Goal: Task Accomplishment & Management: Use online tool/utility

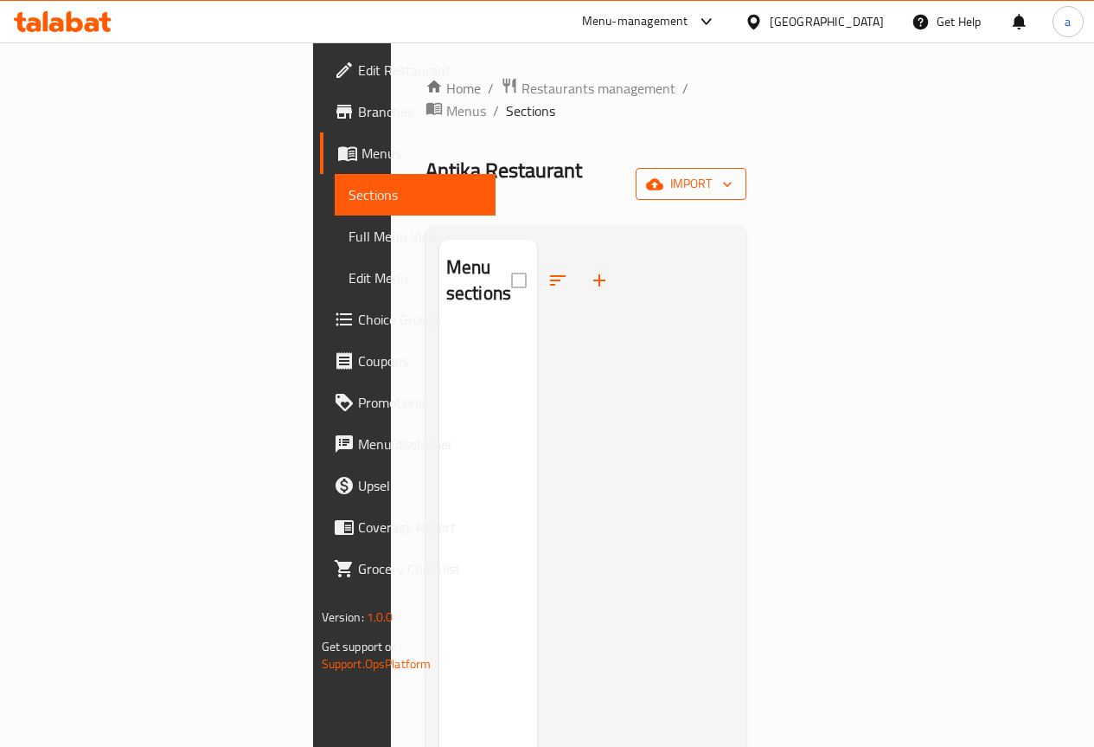
click at [733, 173] on span "import" at bounding box center [691, 184] width 83 height 22
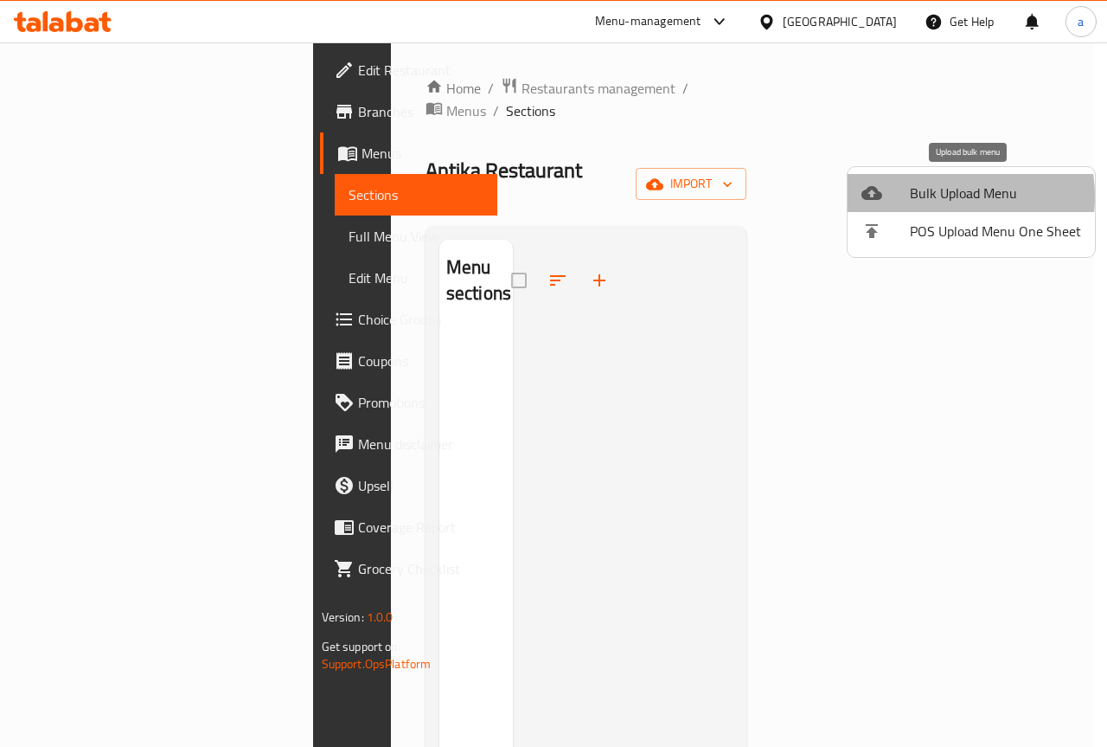
click at [935, 196] on span "Bulk Upload Menu" at bounding box center [995, 193] width 171 height 21
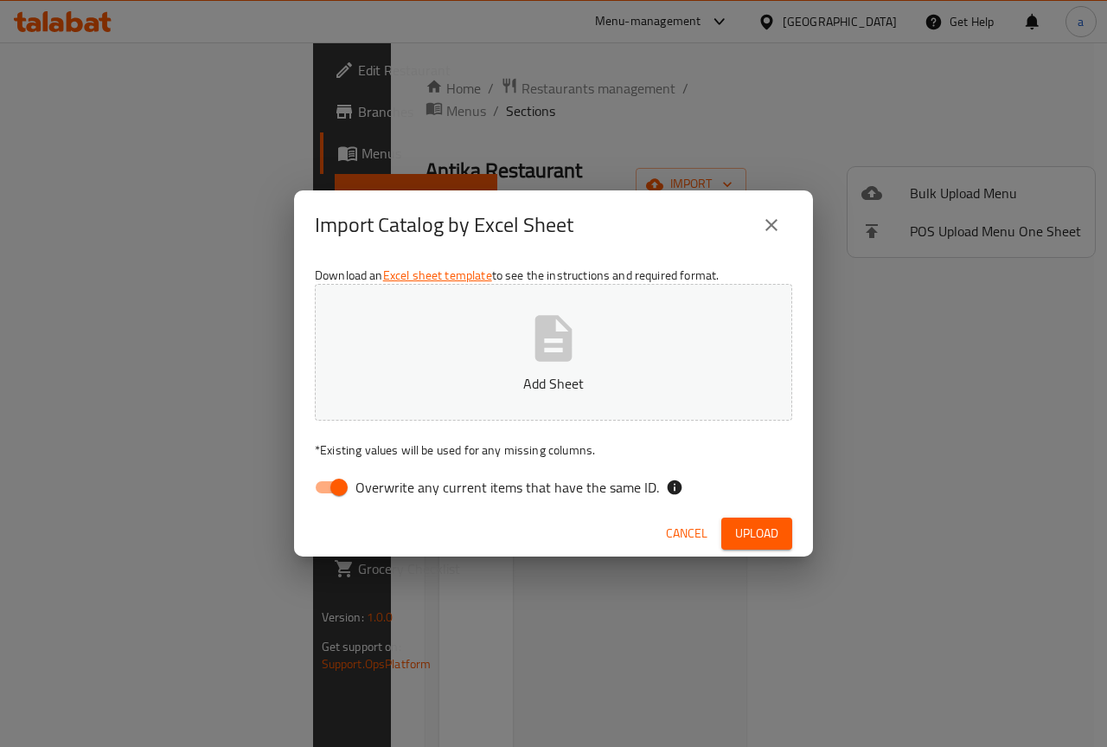
click at [329, 484] on input "Overwrite any current items that have the same ID." at bounding box center [339, 487] width 99 height 33
checkbox input "false"
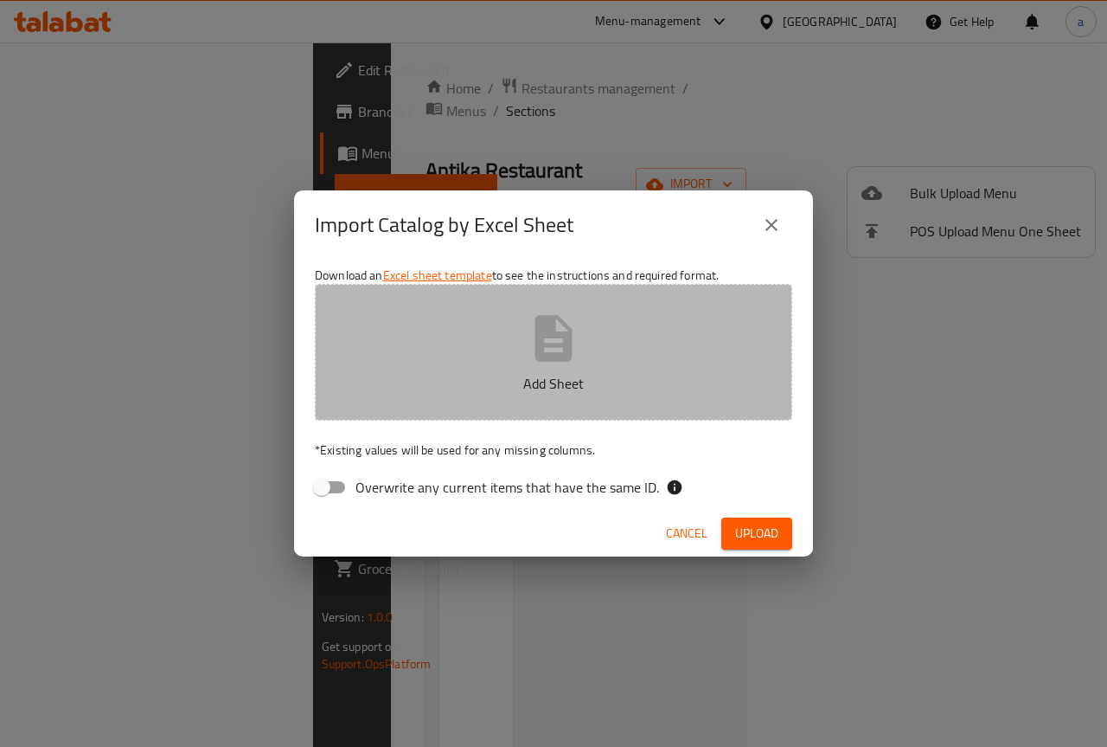
click at [493, 319] on button "Add Sheet" at bounding box center [553, 352] width 477 height 137
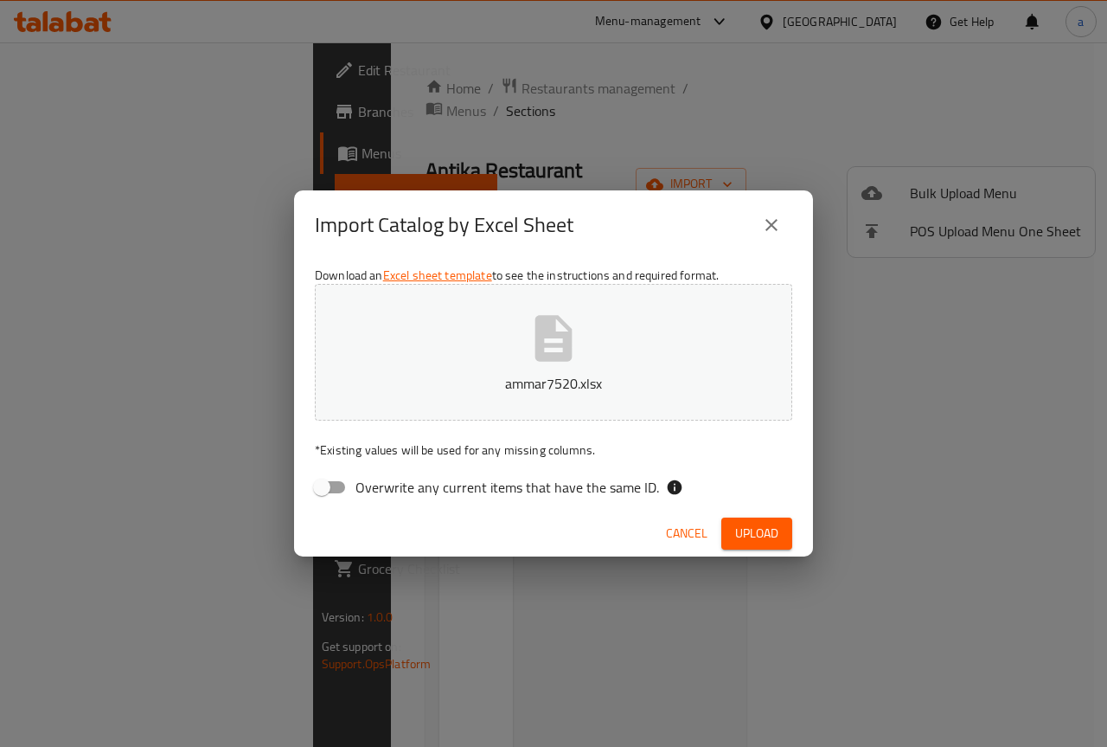
click at [766, 541] on span "Upload" at bounding box center [756, 533] width 43 height 22
click at [778, 229] on icon "close" at bounding box center [771, 225] width 21 height 21
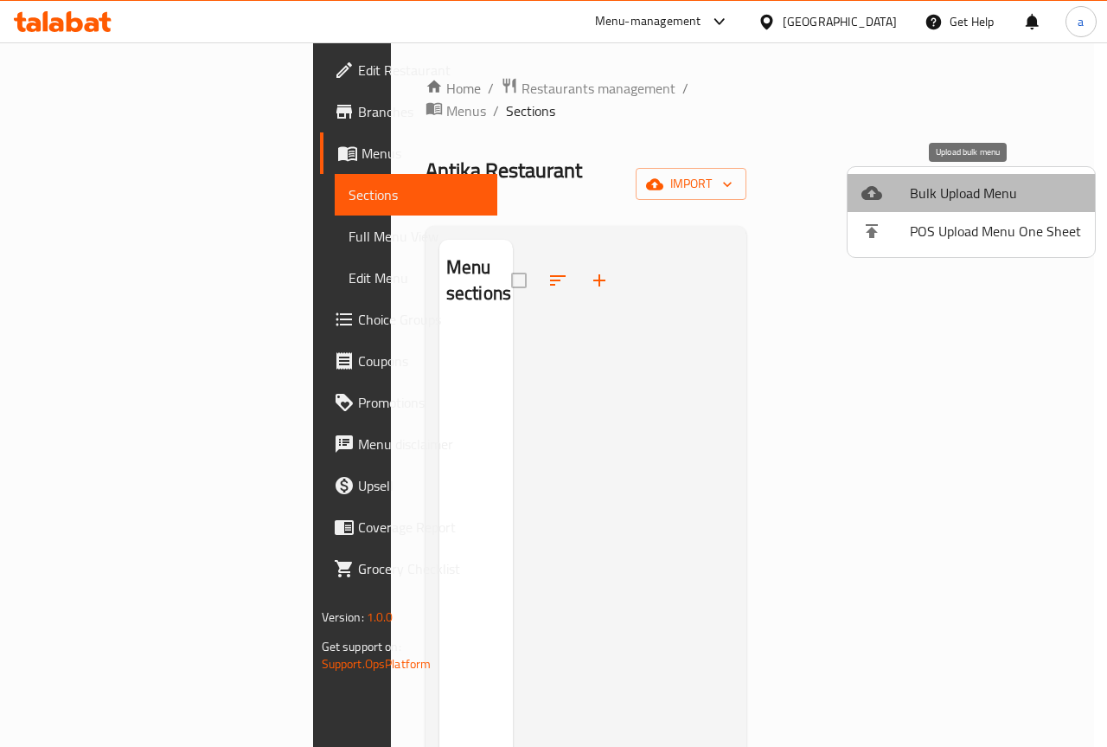
click at [978, 200] on span "Bulk Upload Menu" at bounding box center [995, 193] width 171 height 21
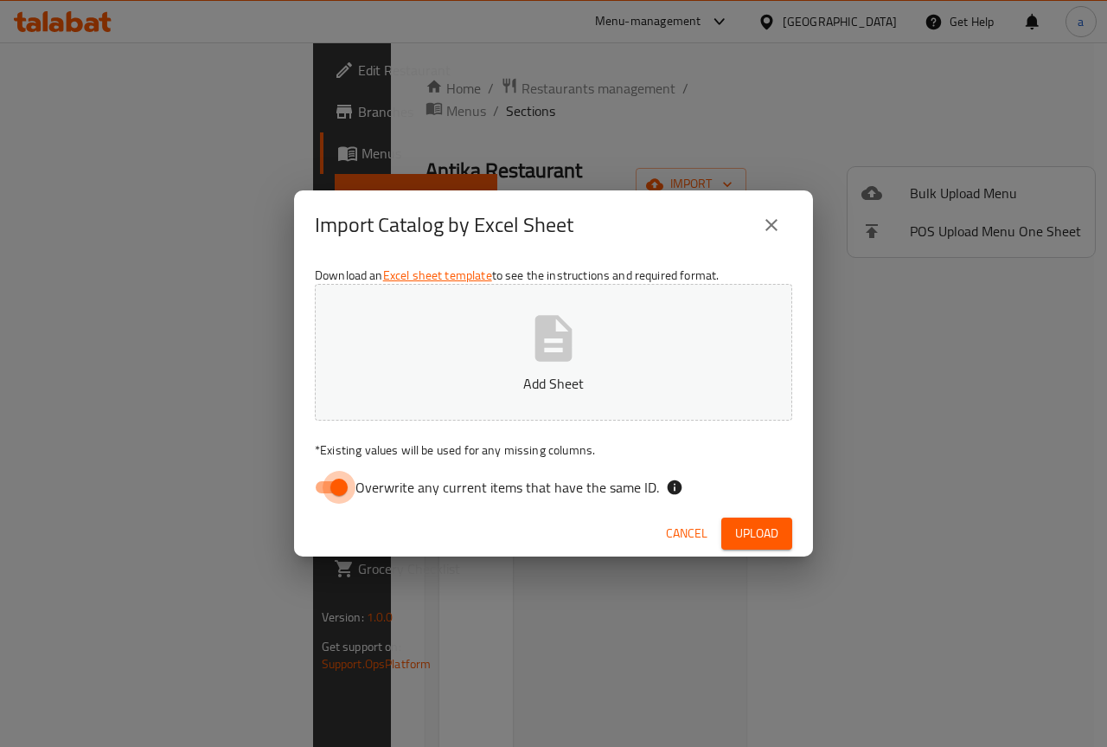
click at [327, 484] on input "Overwrite any current items that have the same ID." at bounding box center [339, 487] width 99 height 33
checkbox input "false"
click at [463, 375] on p "Add Sheet" at bounding box center [554, 383] width 424 height 21
click at [766, 233] on icon "close" at bounding box center [771, 225] width 21 height 21
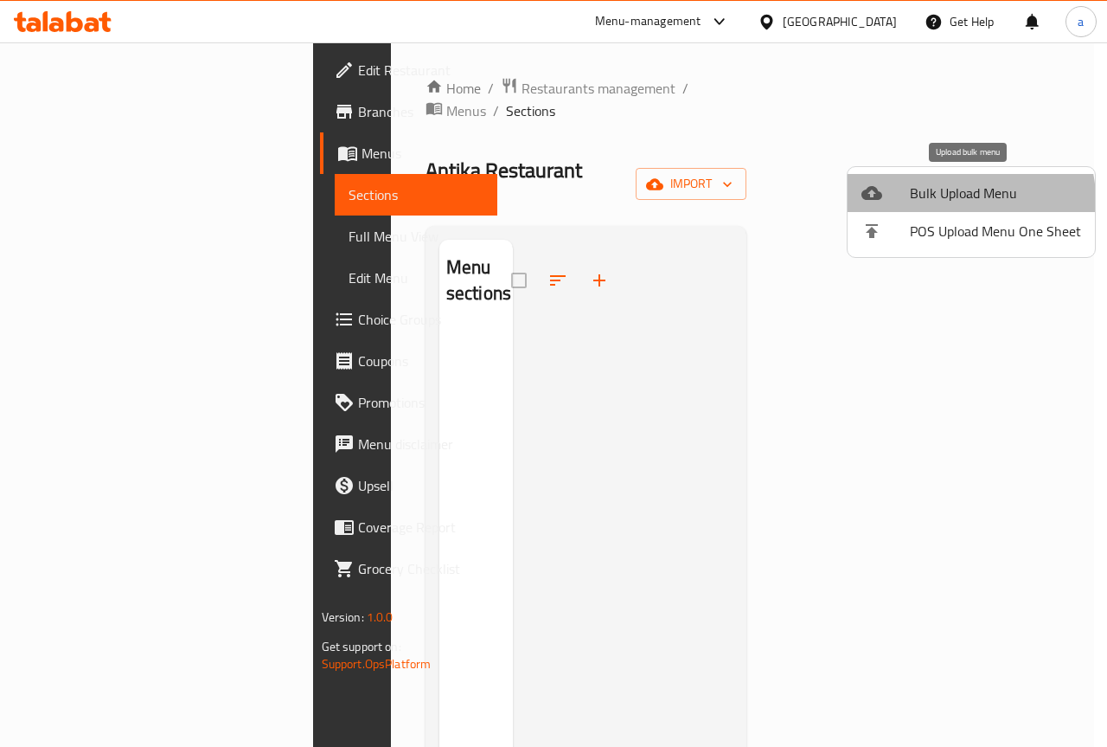
click at [964, 199] on span "Bulk Upload Menu" at bounding box center [995, 193] width 171 height 21
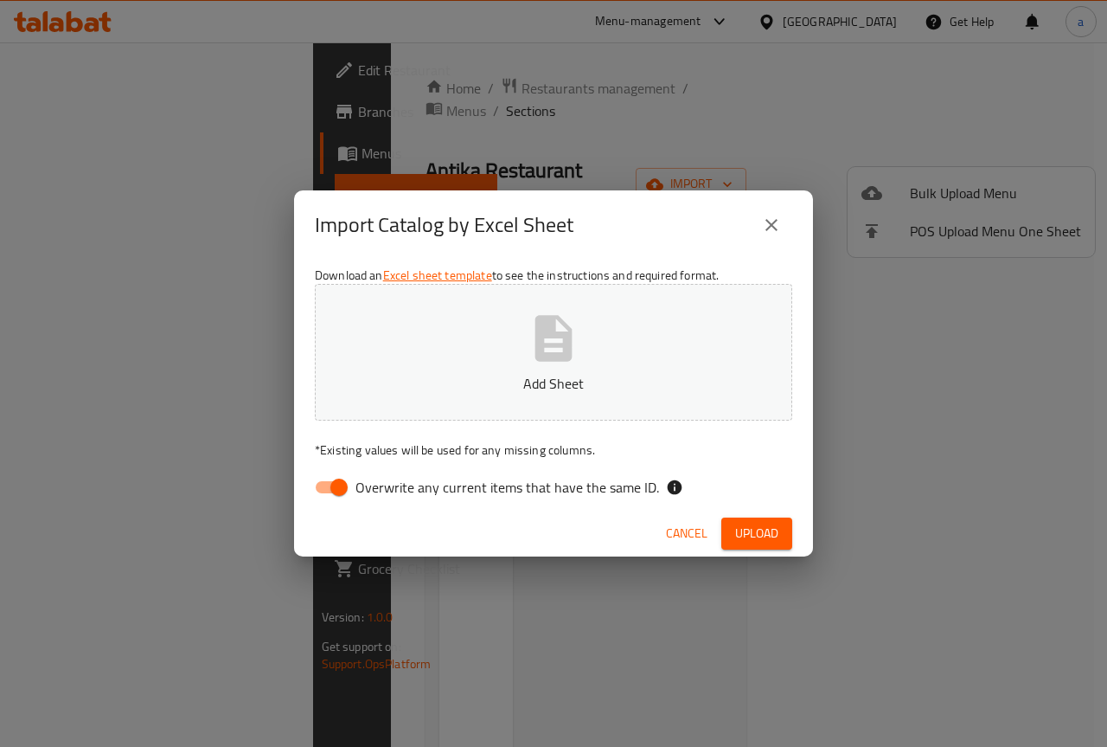
click at [322, 492] on input "Overwrite any current items that have the same ID." at bounding box center [339, 487] width 99 height 33
checkbox input "false"
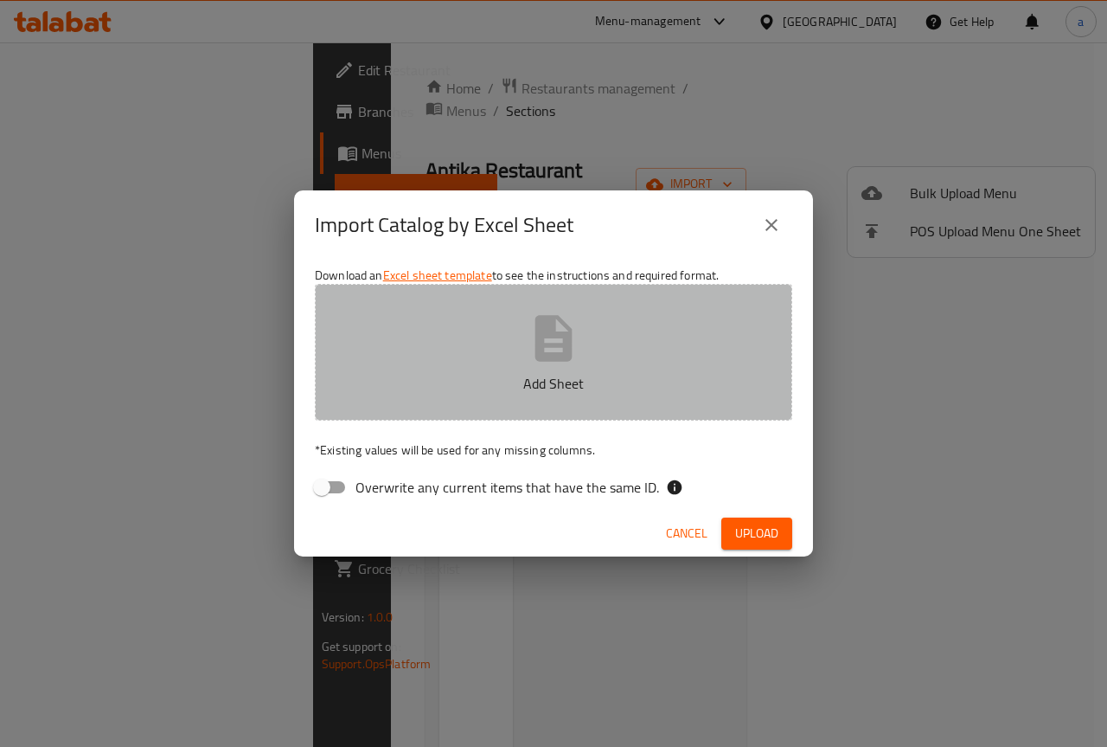
click at [484, 315] on button "Add Sheet" at bounding box center [553, 352] width 477 height 137
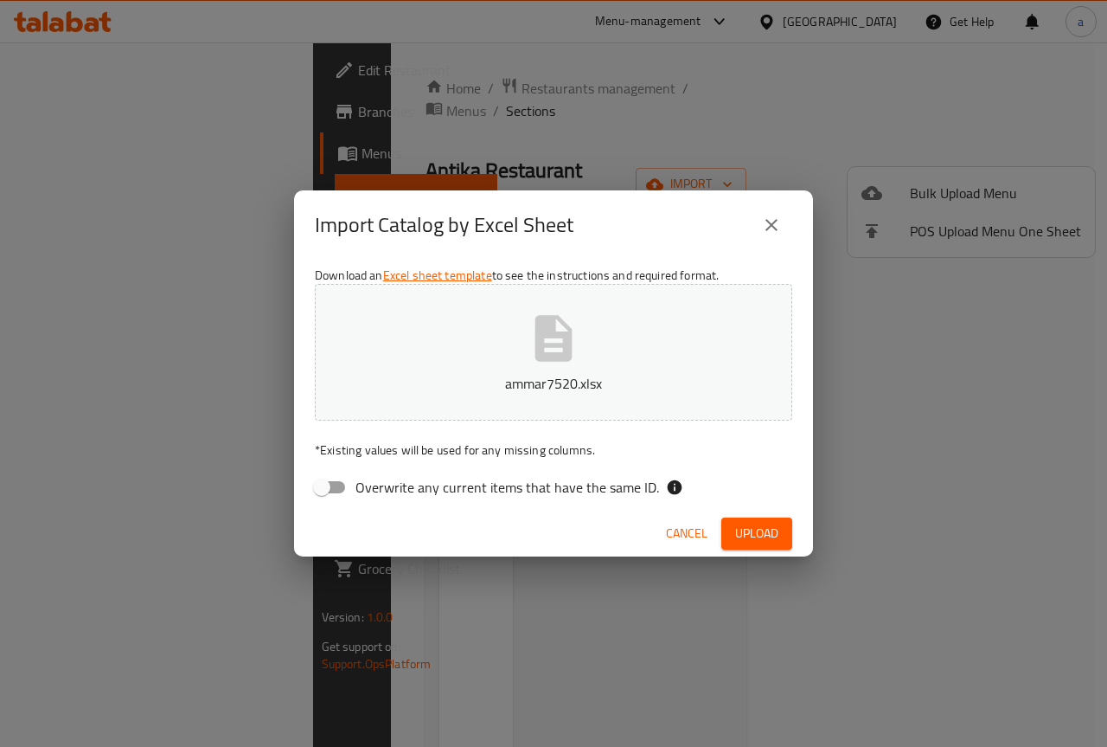
click at [742, 531] on span "Upload" at bounding box center [756, 533] width 43 height 22
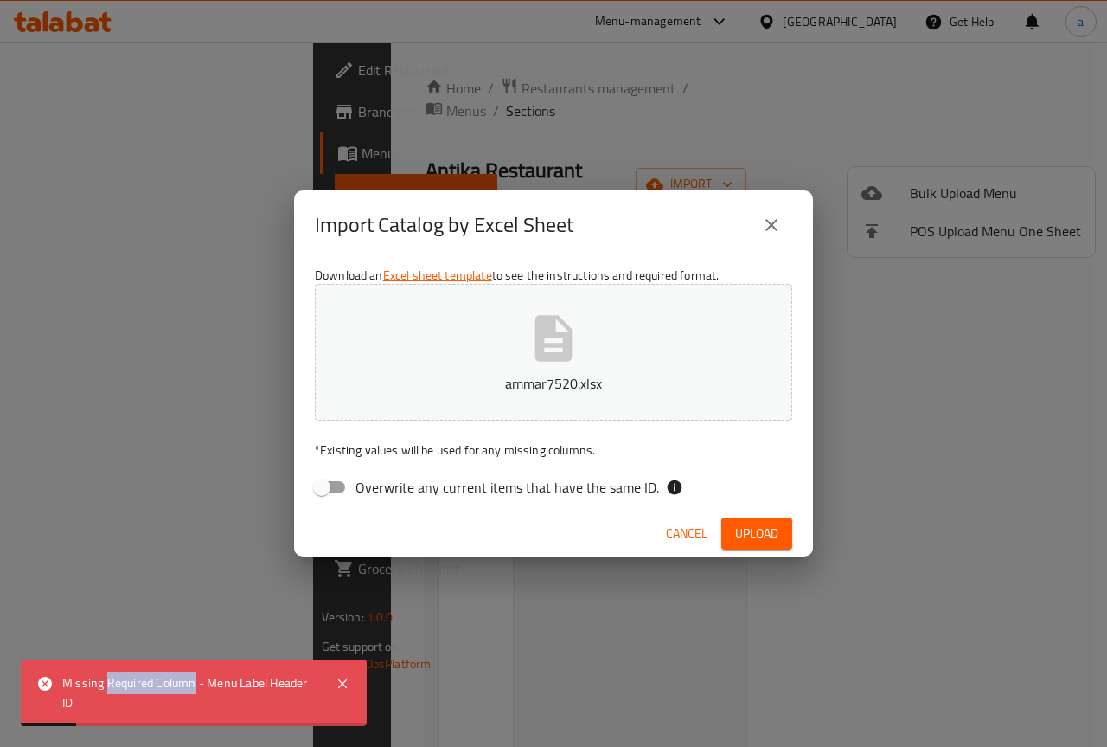
drag, startPoint x: 106, startPoint y: 682, endPoint x: 195, endPoint y: 686, distance: 88.3
click at [195, 686] on div "Missing Required Column - Menu Label Header ID" at bounding box center [190, 692] width 256 height 39
click at [343, 687] on icon at bounding box center [342, 683] width 21 height 21
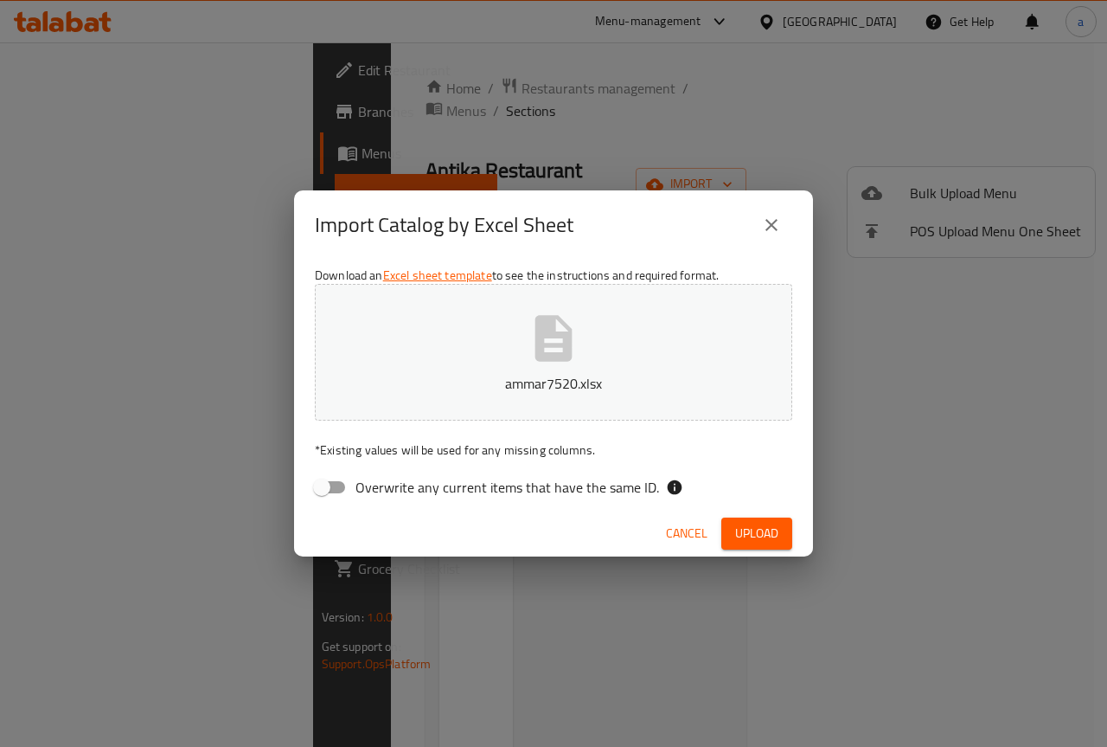
click at [765, 220] on icon "close" at bounding box center [771, 225] width 21 height 21
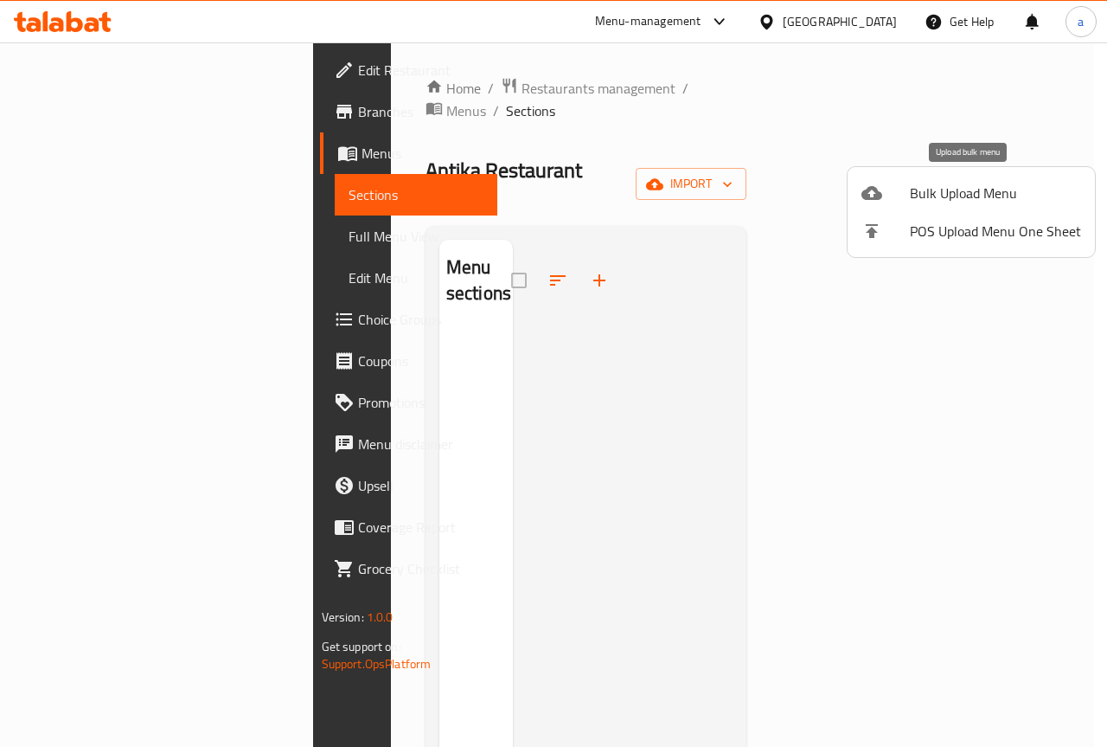
click at [897, 199] on div at bounding box center [886, 193] width 48 height 21
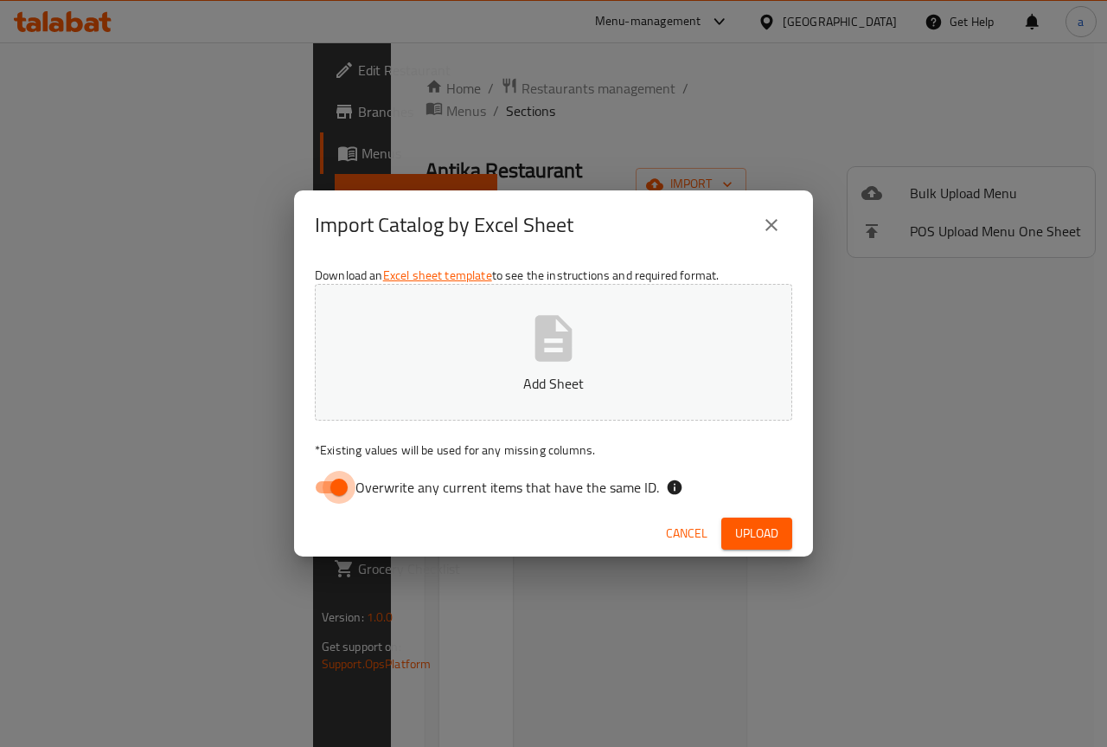
click at [317, 487] on input "Overwrite any current items that have the same ID." at bounding box center [339, 487] width 99 height 33
click at [495, 359] on button "Add Sheet" at bounding box center [553, 352] width 477 height 137
click at [627, 488] on span "Overwrite any current items that have the same ID." at bounding box center [508, 487] width 304 height 21
click at [371, 488] on input "Overwrite any current items that have the same ID." at bounding box center [321, 487] width 99 height 33
click at [627, 488] on span "Overwrite any current items that have the same ID." at bounding box center [508, 487] width 304 height 21
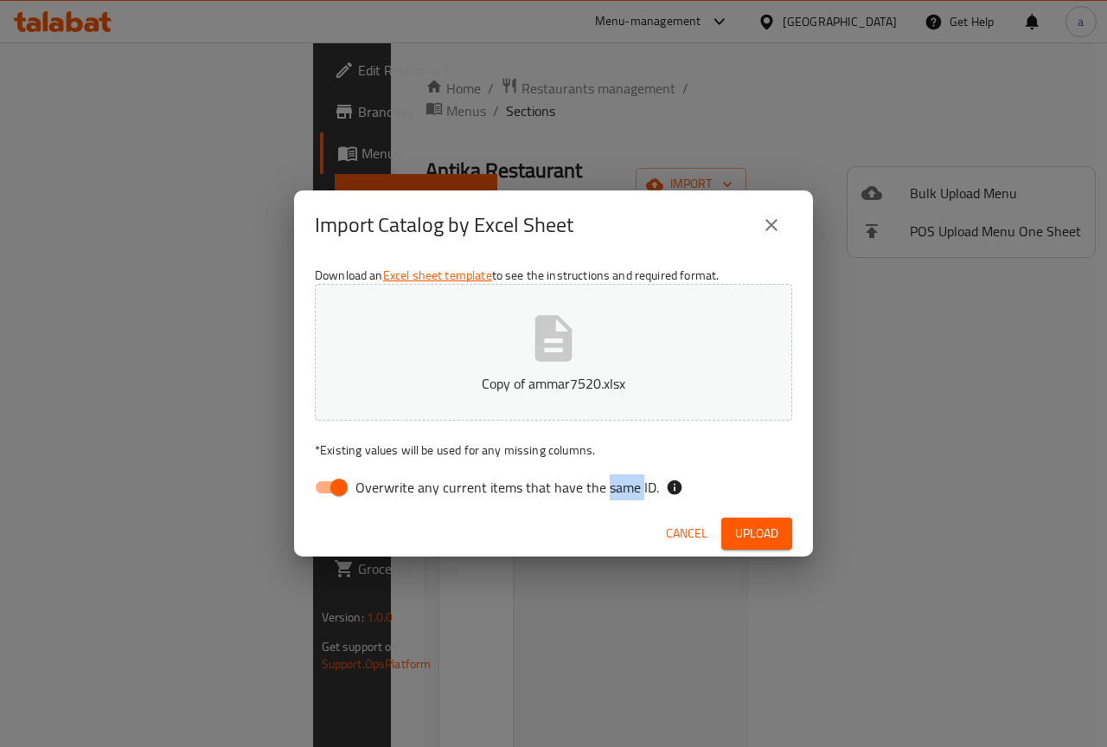
click at [388, 488] on input "Overwrite any current items that have the same ID." at bounding box center [339, 487] width 99 height 33
click at [627, 488] on span "Overwrite any current items that have the same ID." at bounding box center [508, 487] width 304 height 21
click at [388, 488] on input "Overwrite any current items that have the same ID." at bounding box center [339, 487] width 99 height 33
click at [328, 483] on input "Overwrite any current items that have the same ID." at bounding box center [339, 487] width 99 height 33
checkbox input "false"
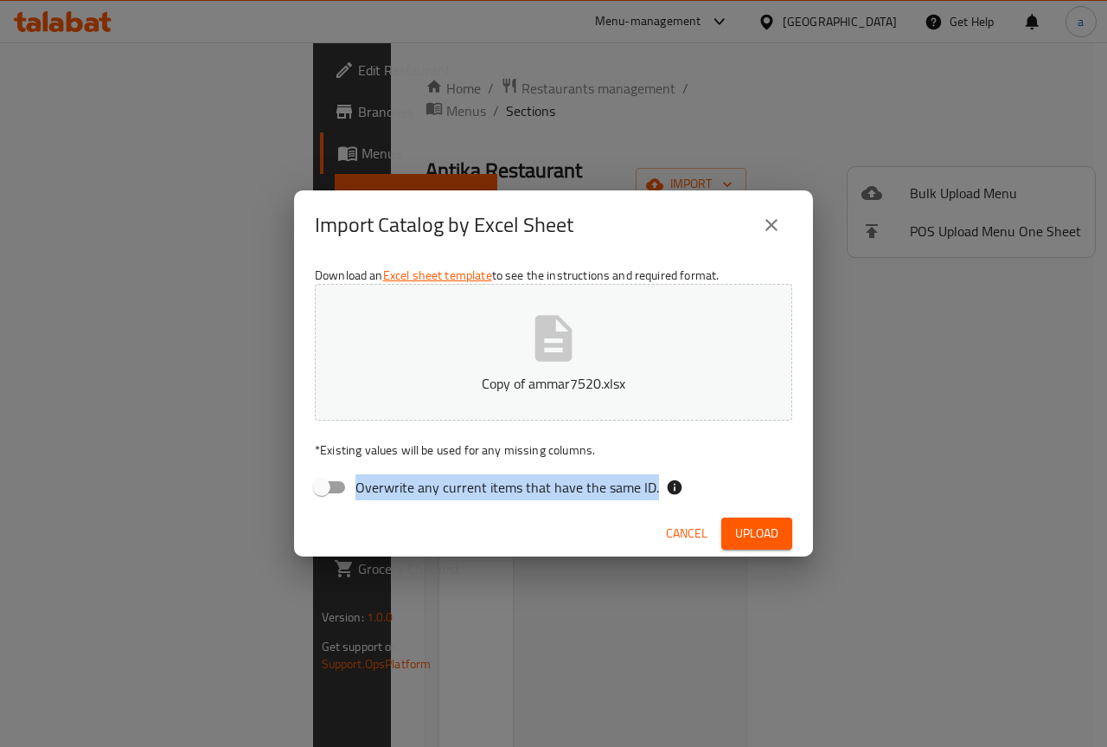
click at [551, 461] on div "Download an Excel sheet template to see the instructions and required format. C…" at bounding box center [553, 385] width 519 height 251
click at [420, 437] on div "Download an Excel sheet template to see the instructions and required format. C…" at bounding box center [553, 385] width 519 height 251
click at [421, 461] on div "Download an Excel sheet template to see the instructions and required format. C…" at bounding box center [553, 385] width 519 height 251
click at [421, 456] on p "* Existing values will be used for any missing columns." at bounding box center [553, 449] width 477 height 17
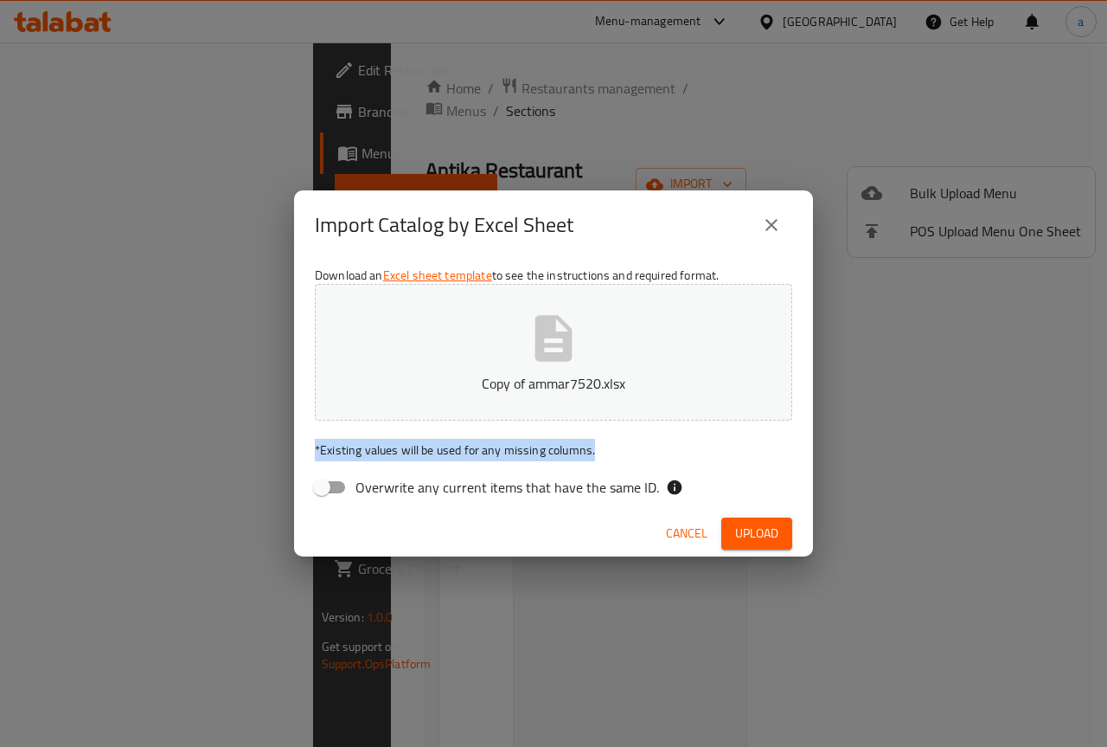
click at [421, 456] on p "* Existing values will be used for any missing columns." at bounding box center [553, 449] width 477 height 17
click at [743, 495] on div "Overwrite any current items that have the same ID." at bounding box center [553, 487] width 477 height 33
click at [760, 529] on span "Upload" at bounding box center [756, 533] width 43 height 22
click at [773, 227] on icon "close" at bounding box center [772, 225] width 12 height 12
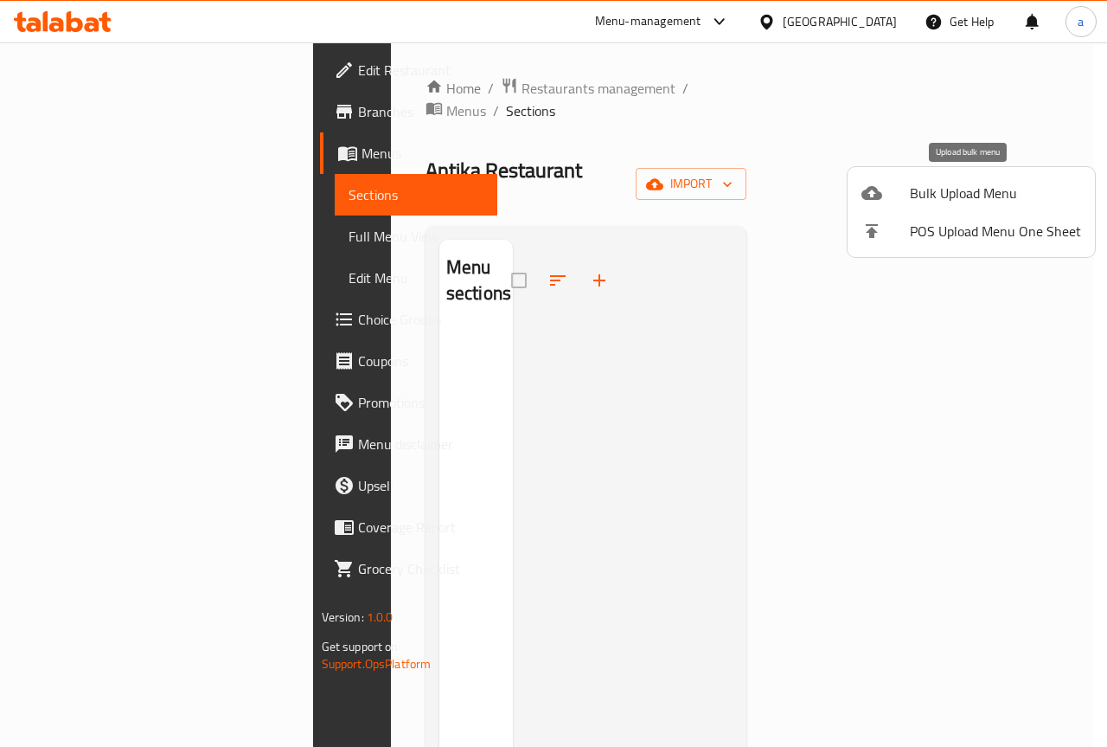
click at [927, 191] on span "Bulk Upload Menu" at bounding box center [995, 193] width 171 height 21
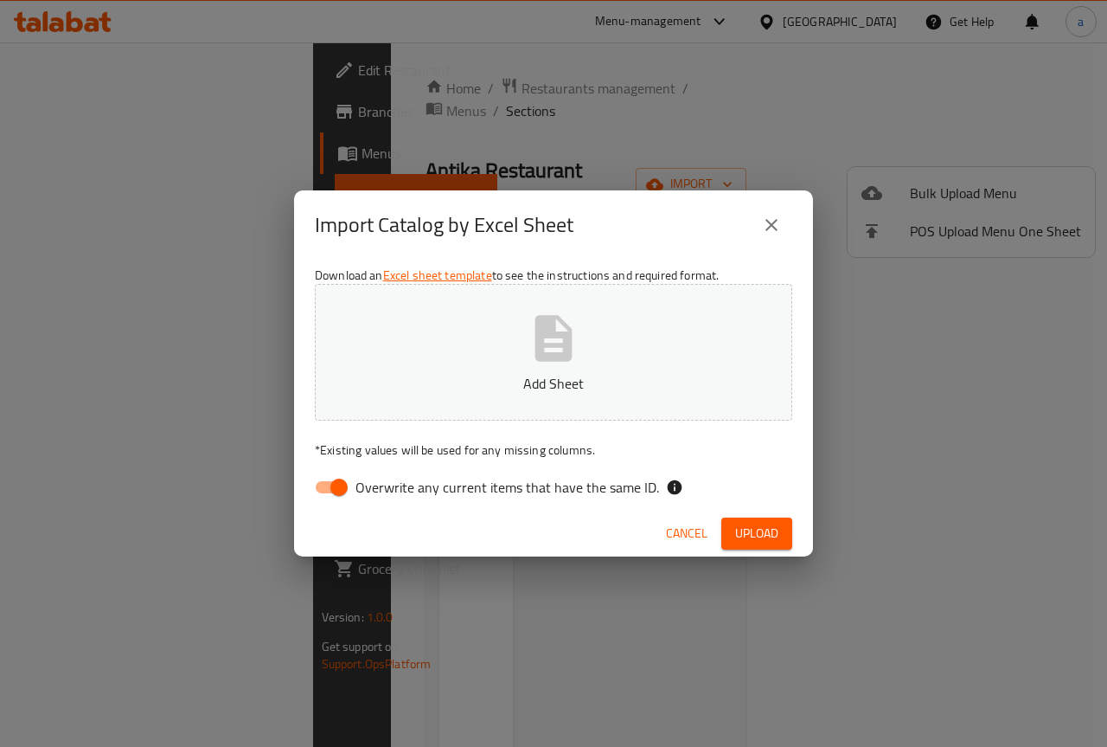
click at [772, 227] on icon "close" at bounding box center [771, 225] width 21 height 21
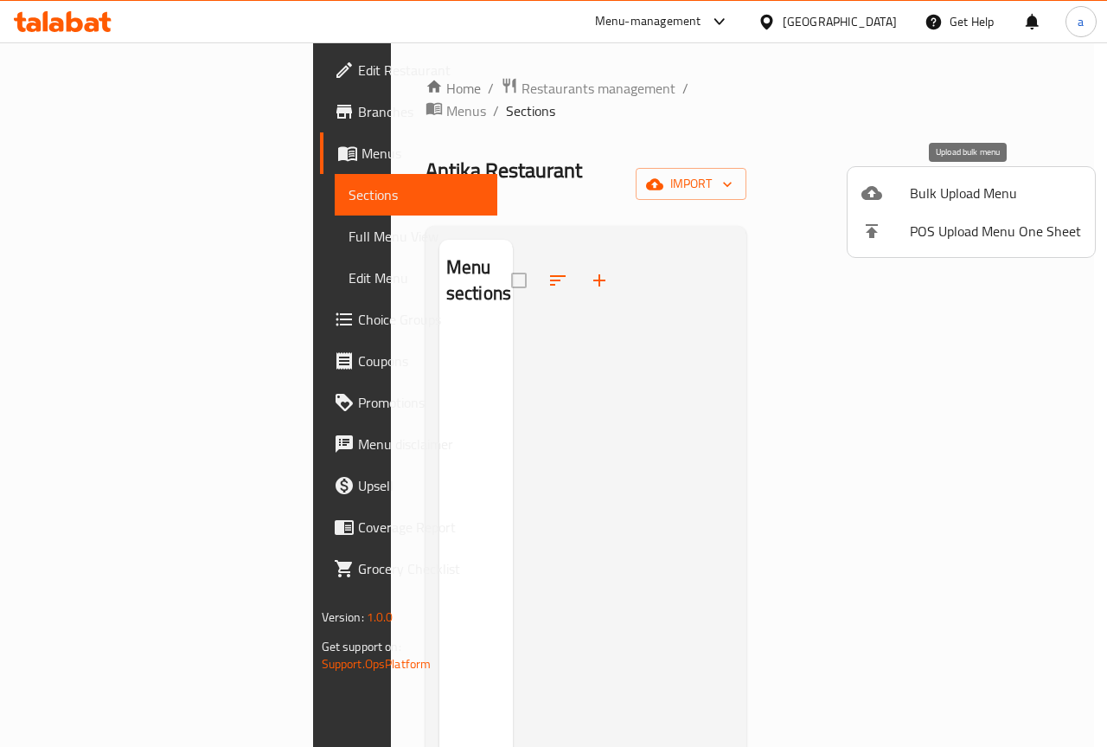
click at [958, 202] on span "Bulk Upload Menu" at bounding box center [995, 193] width 171 height 21
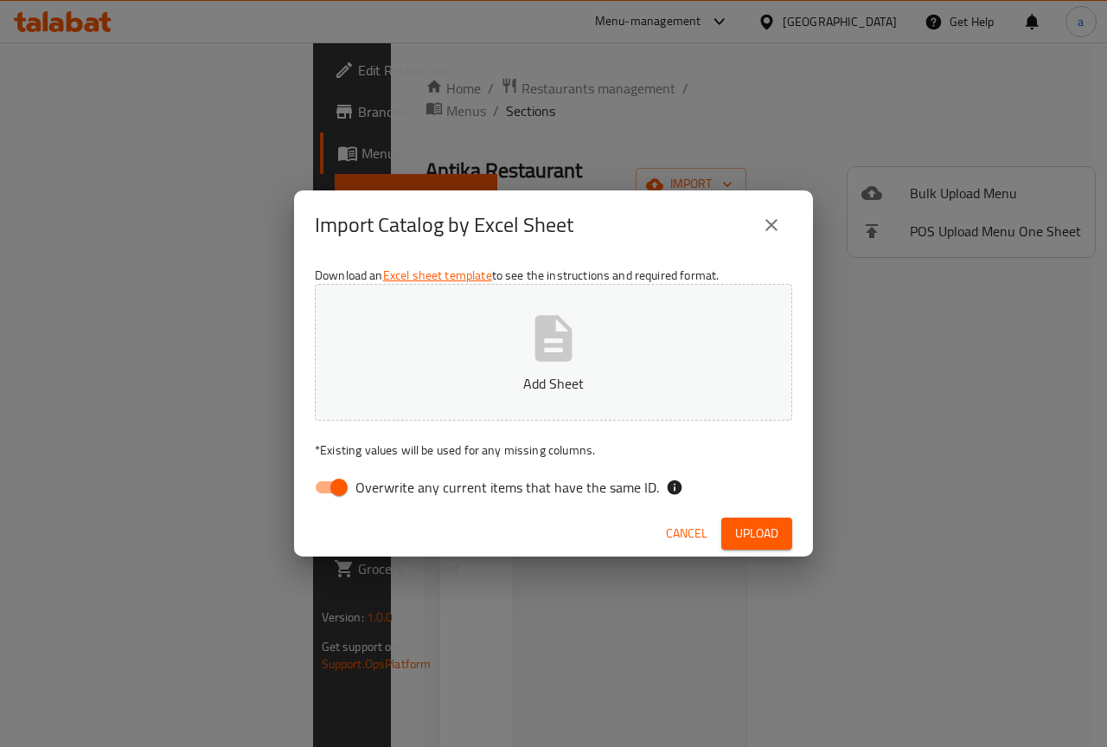
click at [341, 477] on input "Overwrite any current items that have the same ID." at bounding box center [339, 487] width 99 height 33
checkbox input "false"
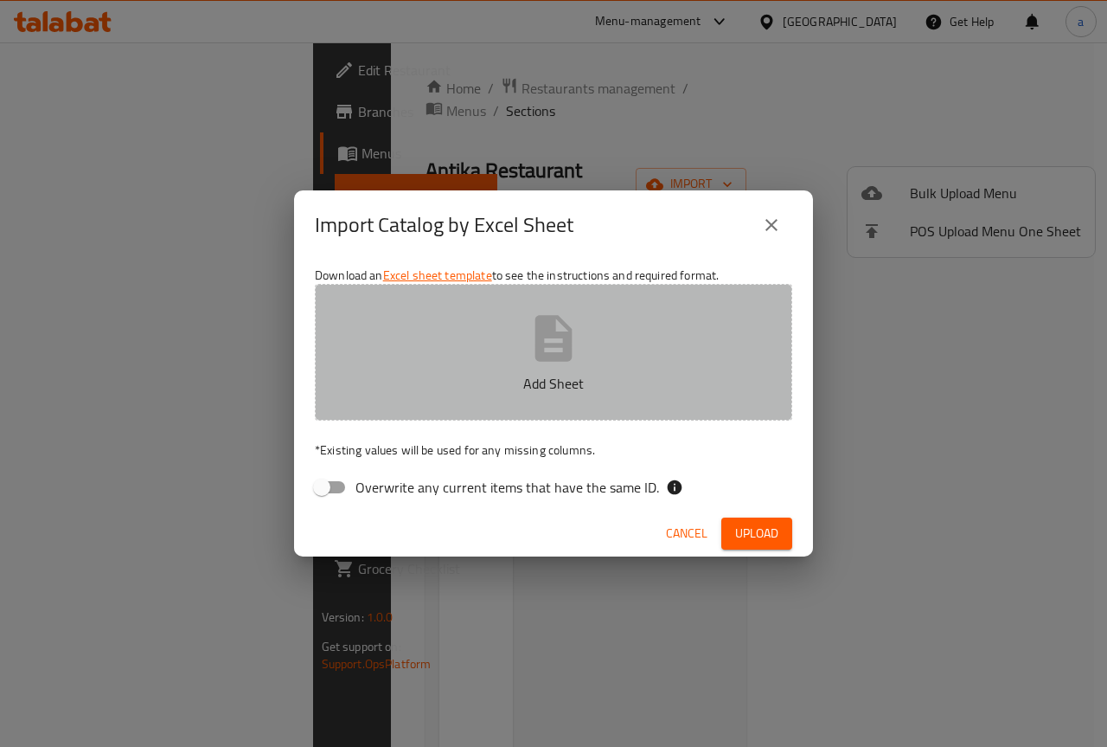
click at [450, 362] on button "Add Sheet" at bounding box center [553, 352] width 477 height 137
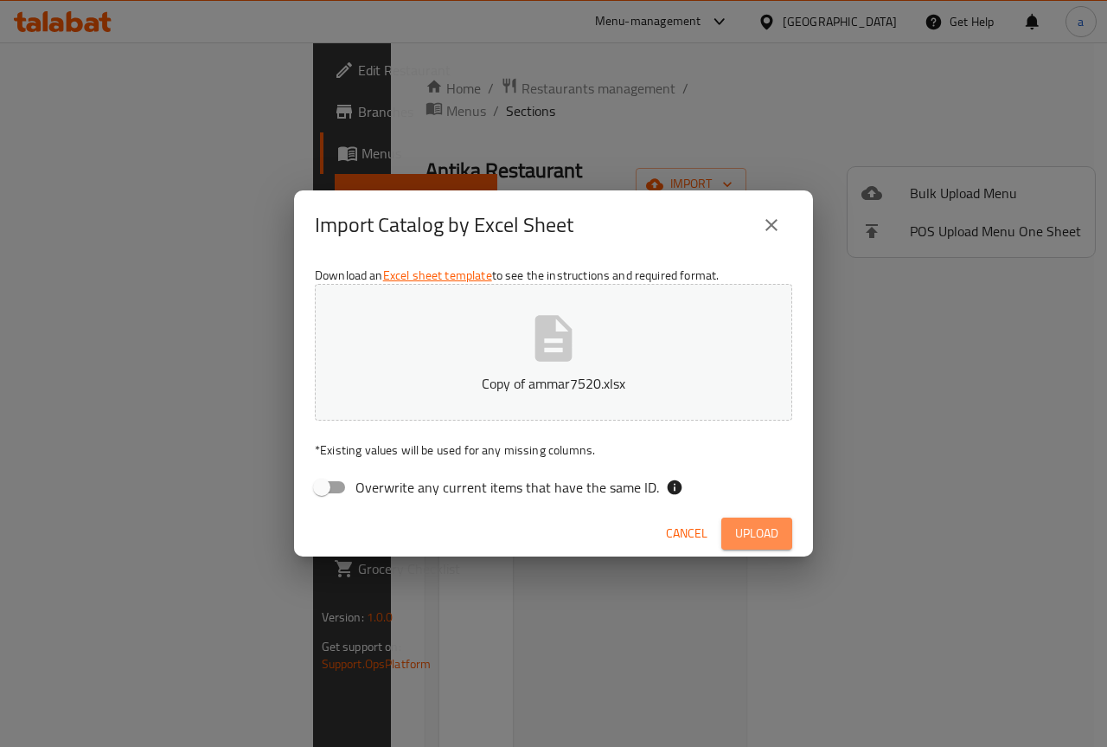
click at [774, 534] on span "Upload" at bounding box center [756, 533] width 43 height 22
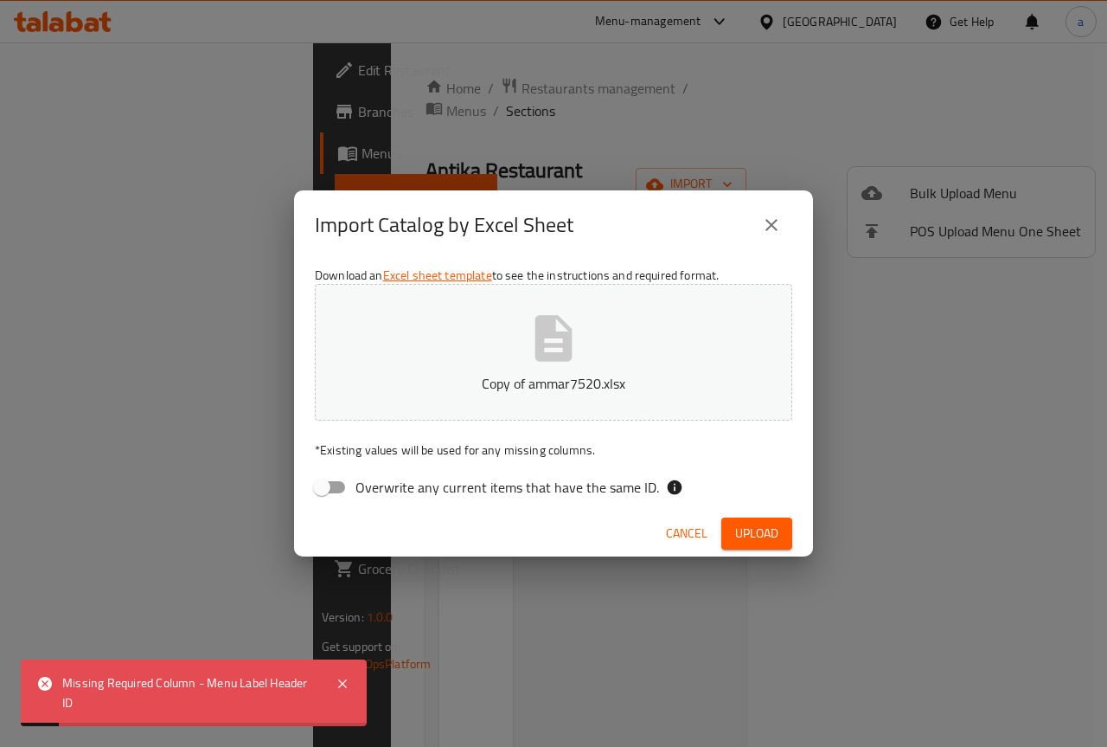
click at [138, 684] on div "Missing Required Column - Menu Label Header ID" at bounding box center [190, 692] width 256 height 39
click at [58, 684] on div "Missing Required Column - Menu Label Header ID" at bounding box center [194, 692] width 346 height 67
click at [62, 684] on div "Missing Required Column - Menu Label Header ID" at bounding box center [194, 692] width 346 height 67
click at [71, 684] on div "Missing Required Column - Menu Label Header ID" at bounding box center [190, 692] width 256 height 39
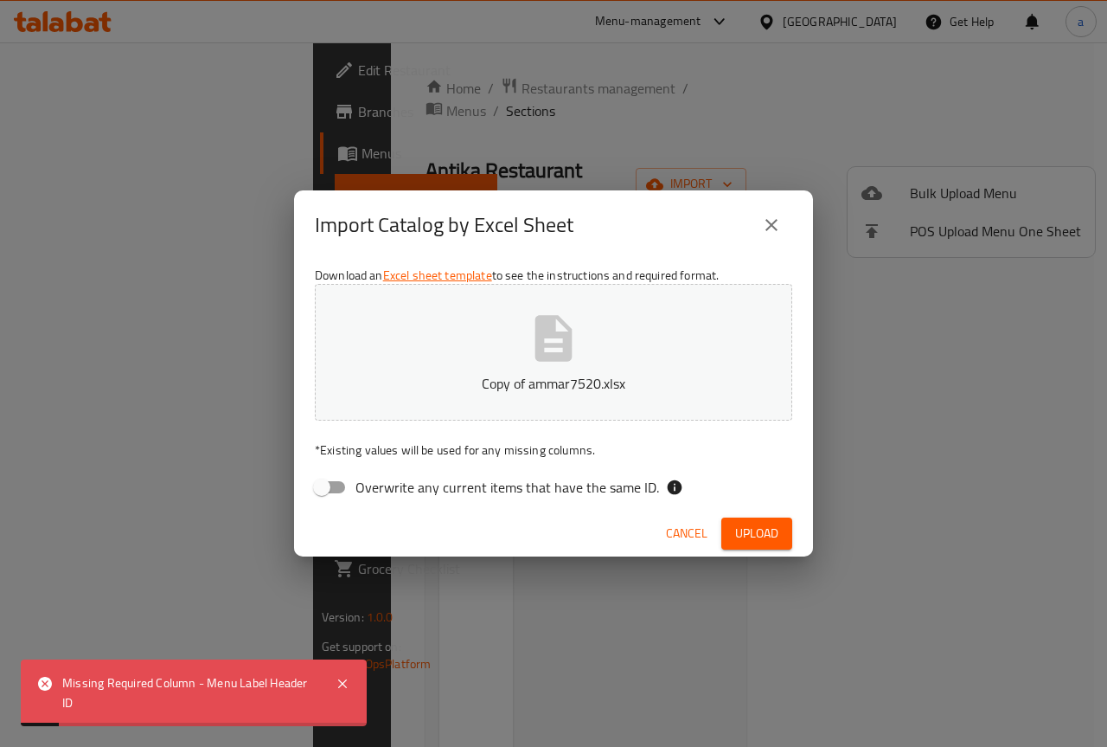
drag, startPoint x: 67, startPoint y: 703, endPoint x: 79, endPoint y: 713, distance: 15.4
click at [72, 712] on div "Missing Required Column - Menu Label Header ID" at bounding box center [190, 692] width 256 height 39
click at [212, 696] on div "Missing Required Column - Menu Label Header ID" at bounding box center [190, 692] width 256 height 39
click at [235, 682] on div "Missing Required Column - Menu Label Header ID" at bounding box center [190, 692] width 256 height 39
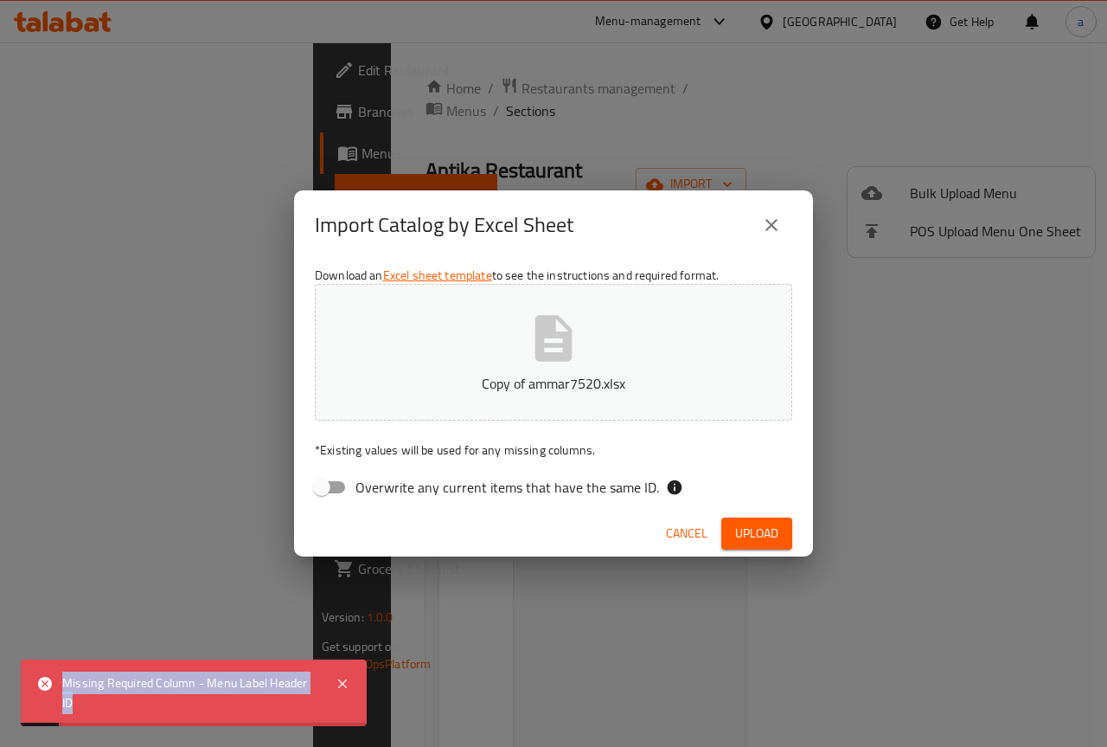
click at [238, 682] on div "Missing Required Column - Menu Label Header ID" at bounding box center [190, 692] width 256 height 39
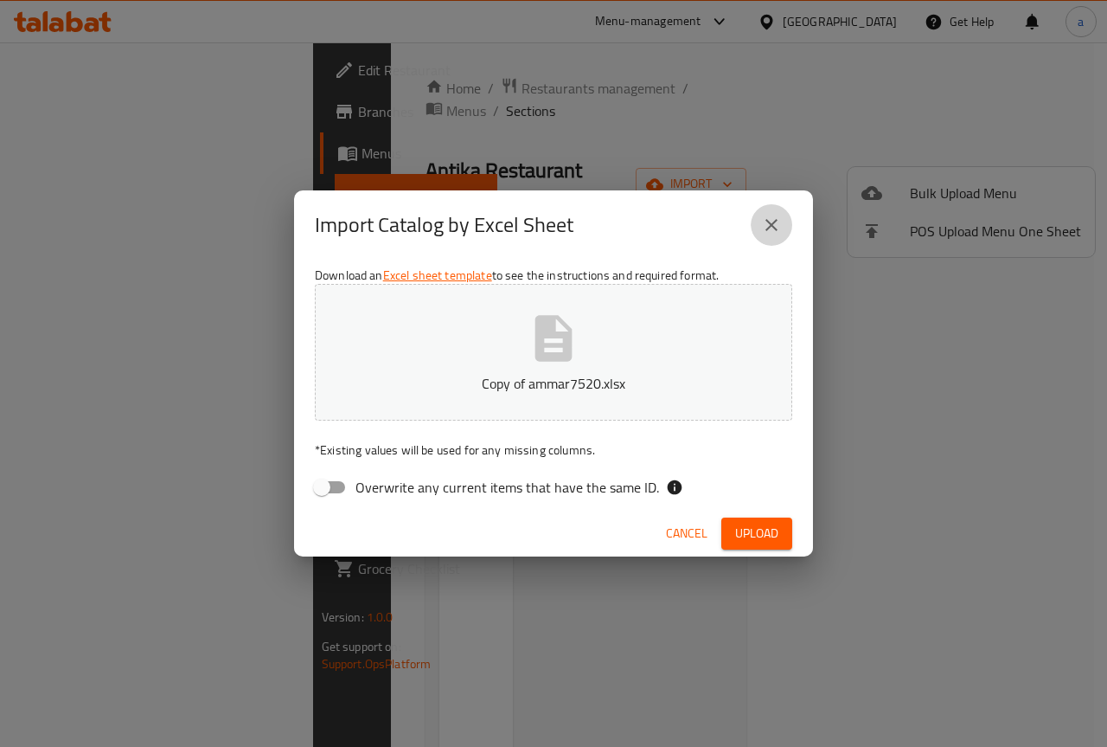
click at [780, 220] on icon "close" at bounding box center [771, 225] width 21 height 21
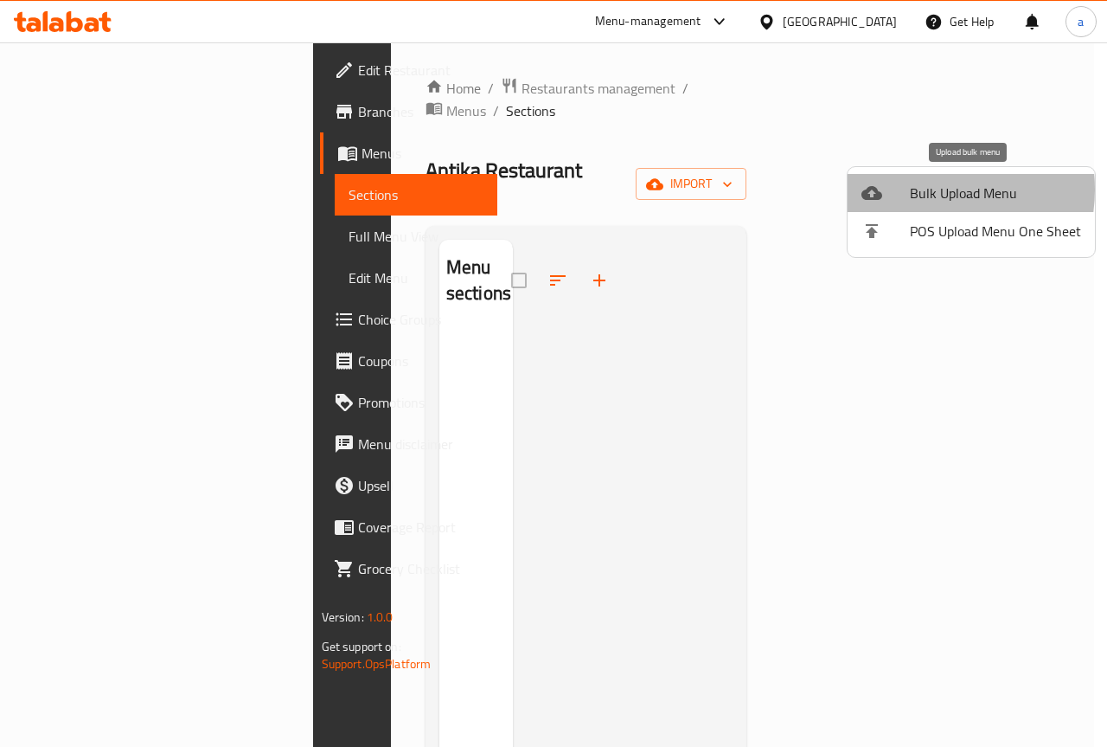
click at [921, 189] on span "Bulk Upload Menu" at bounding box center [995, 193] width 171 height 21
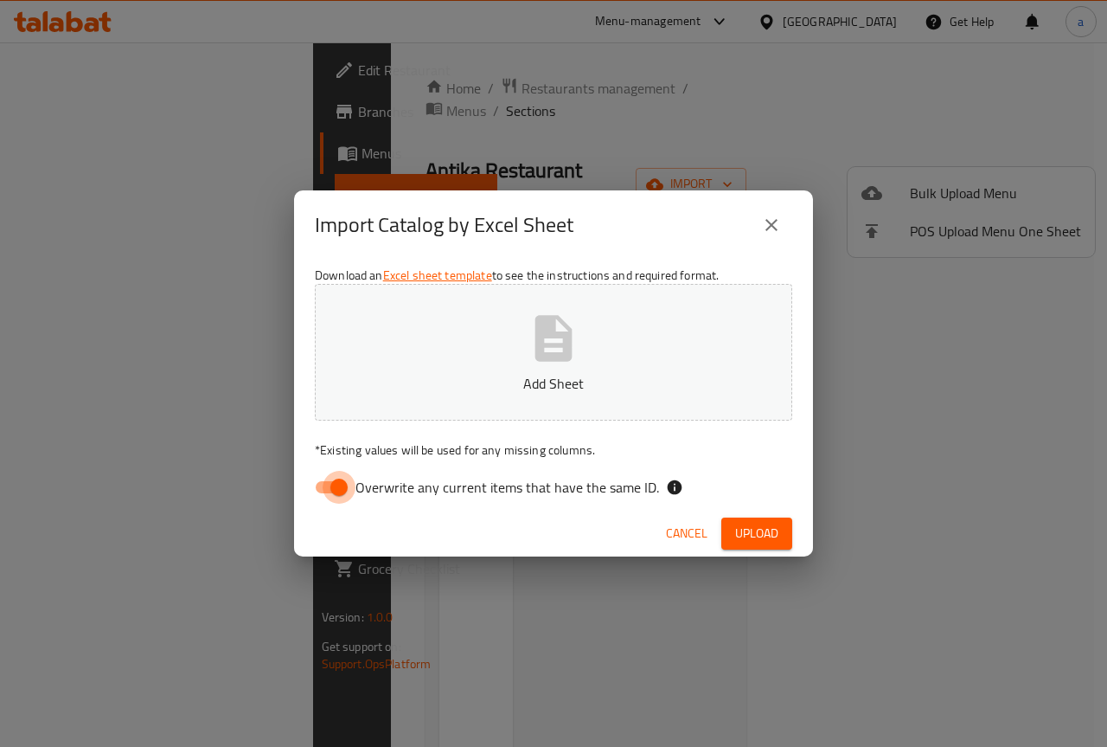
click at [330, 487] on input "Overwrite any current items that have the same ID." at bounding box center [339, 487] width 99 height 33
checkbox input "false"
click at [574, 360] on icon "button" at bounding box center [553, 338] width 55 height 55
click at [769, 534] on span "Upload" at bounding box center [756, 533] width 43 height 22
click at [600, 322] on button "Copy of ammar7520.xlsx" at bounding box center [553, 352] width 477 height 137
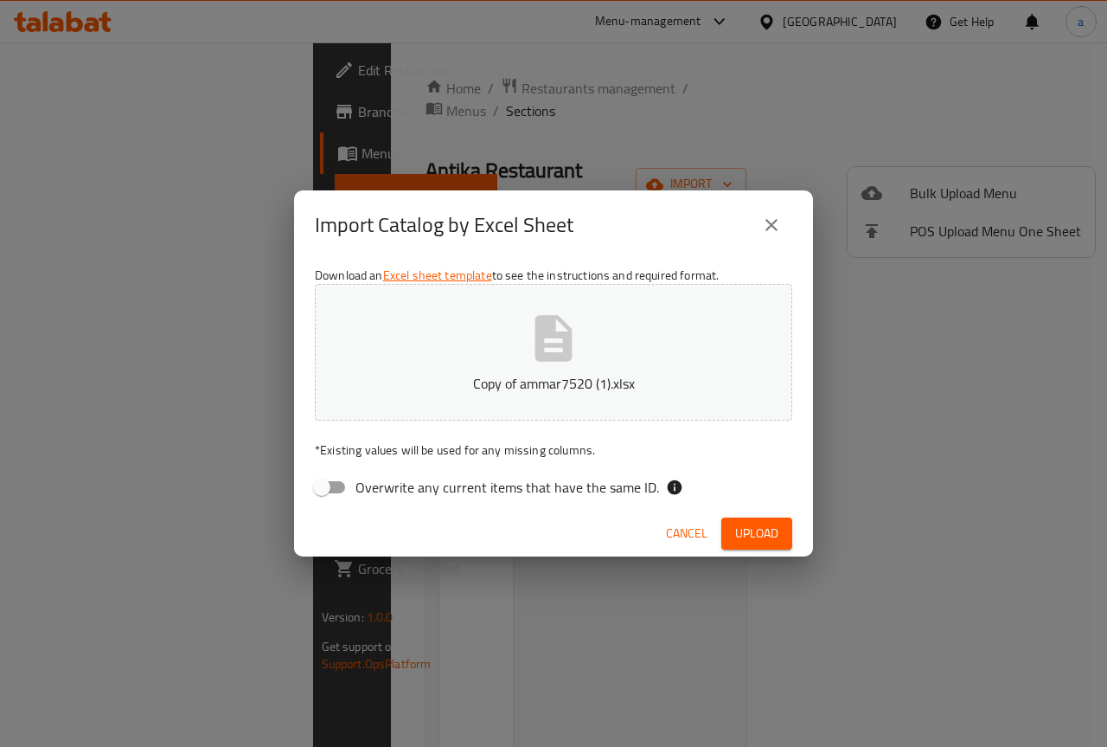
click at [772, 534] on span "Upload" at bounding box center [756, 533] width 43 height 22
click at [568, 369] on button "Copy of ammar7520 (1).xlsx" at bounding box center [553, 352] width 477 height 137
click at [727, 538] on button "Upload" at bounding box center [756, 533] width 71 height 32
click at [537, 363] on icon "button" at bounding box center [553, 338] width 55 height 55
click at [750, 537] on span "Upload" at bounding box center [756, 533] width 43 height 22
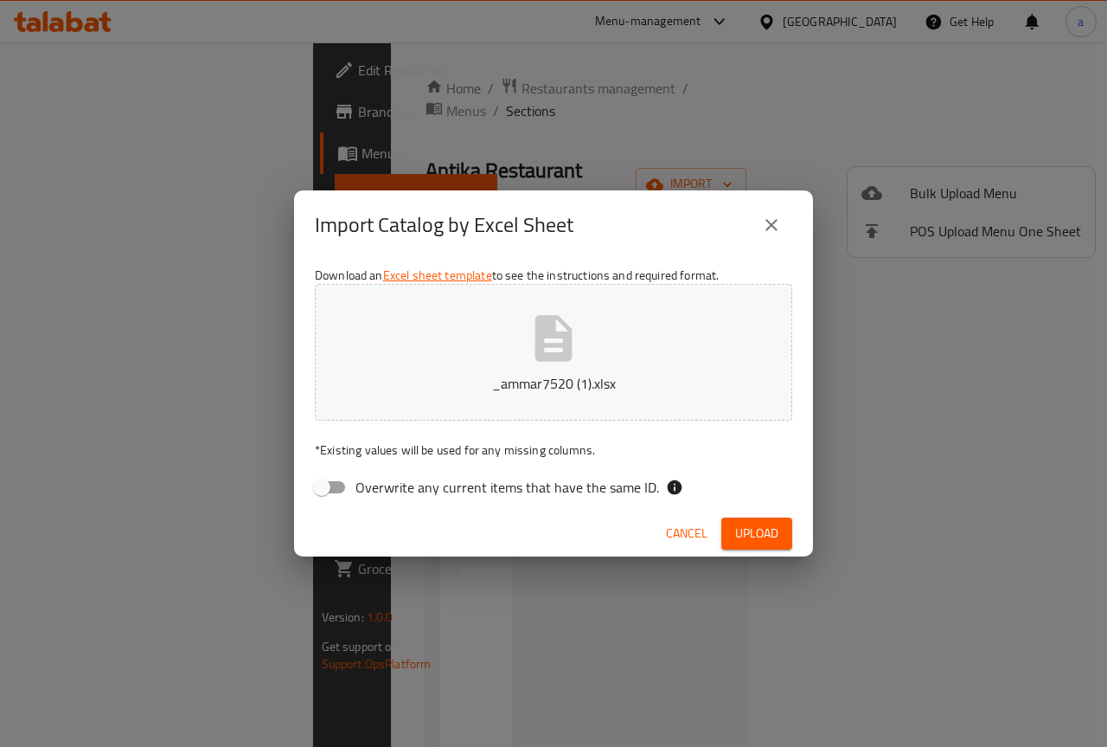
click at [776, 226] on icon "close" at bounding box center [771, 225] width 21 height 21
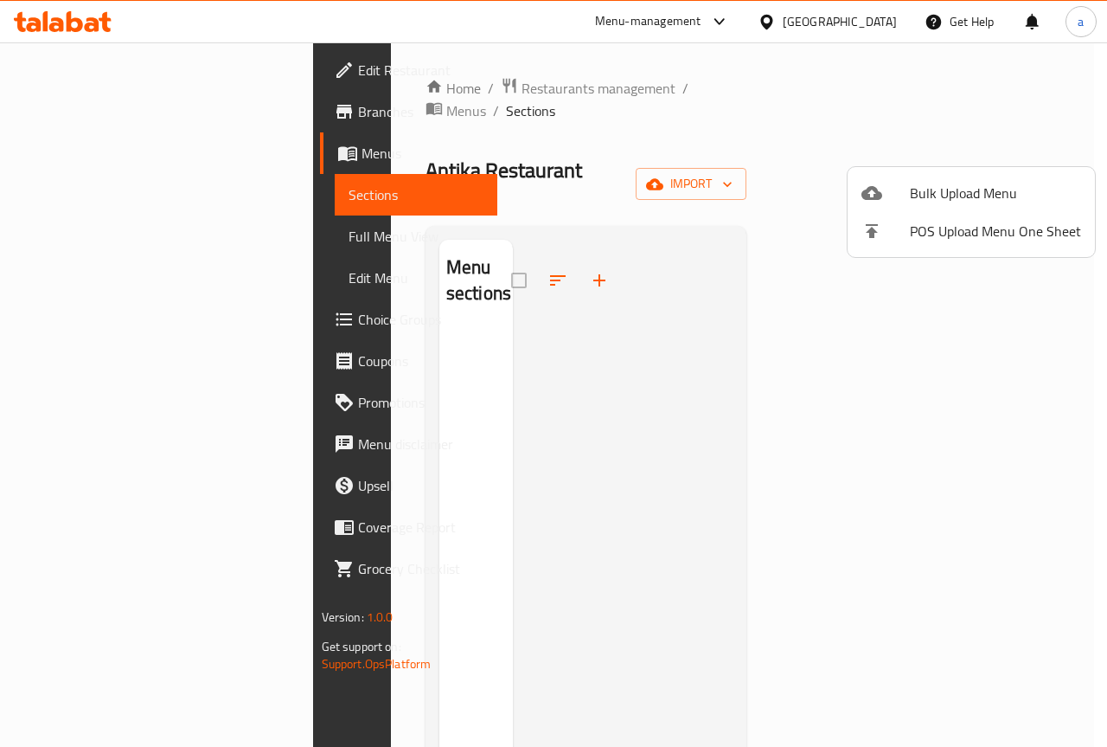
click at [53, 153] on div at bounding box center [553, 373] width 1107 height 747
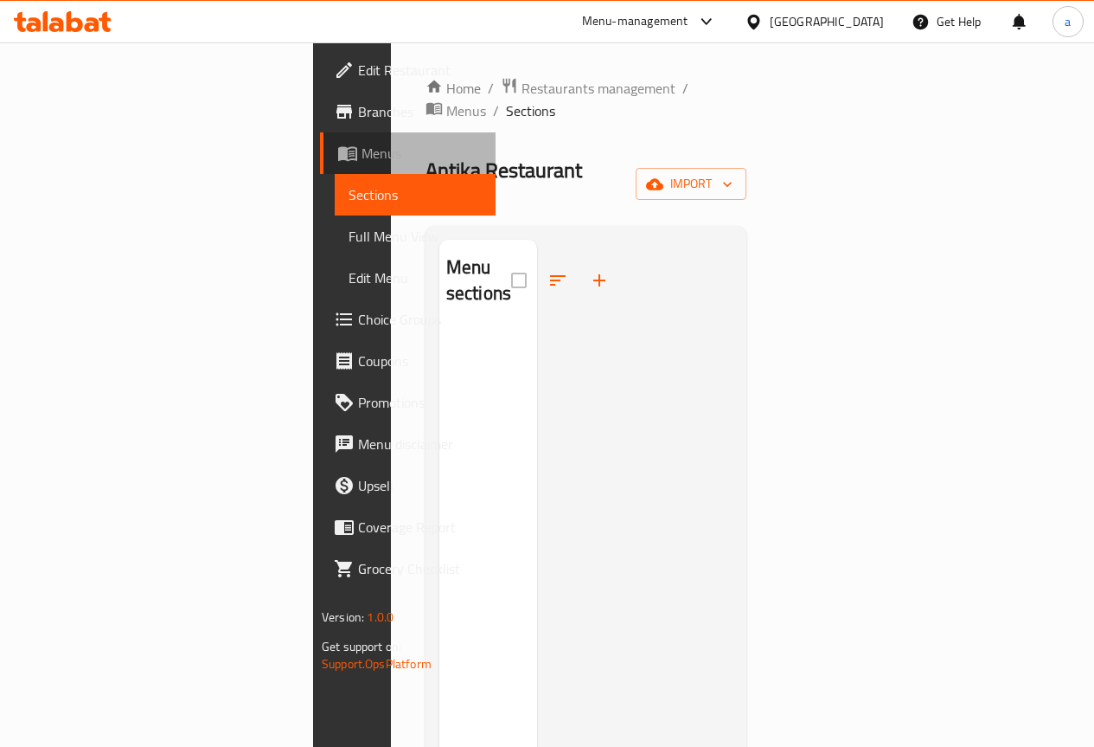
click at [362, 153] on span "Menus" at bounding box center [422, 153] width 120 height 21
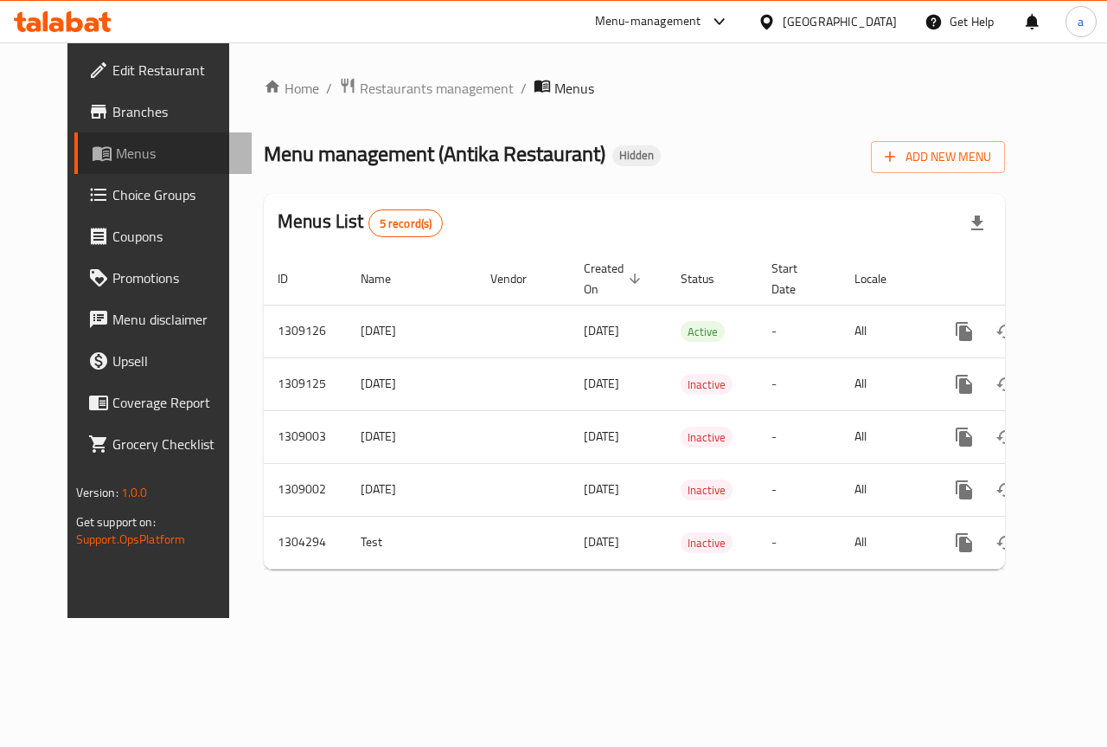
click at [116, 157] on span "Menus" at bounding box center [177, 153] width 123 height 21
click at [899, 149] on icon "button" at bounding box center [889, 156] width 17 height 17
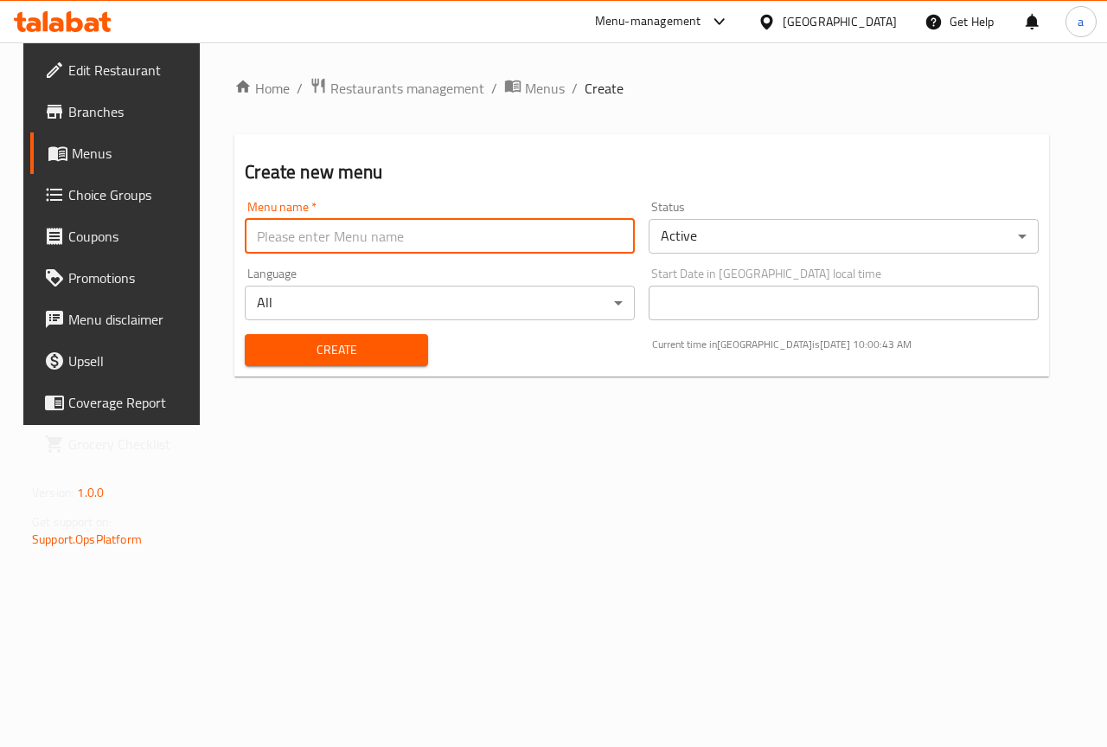
click at [430, 240] on input "text" at bounding box center [440, 236] width 390 height 35
type input "ammar 7520"
click at [351, 359] on span "Create" at bounding box center [336, 350] width 155 height 22
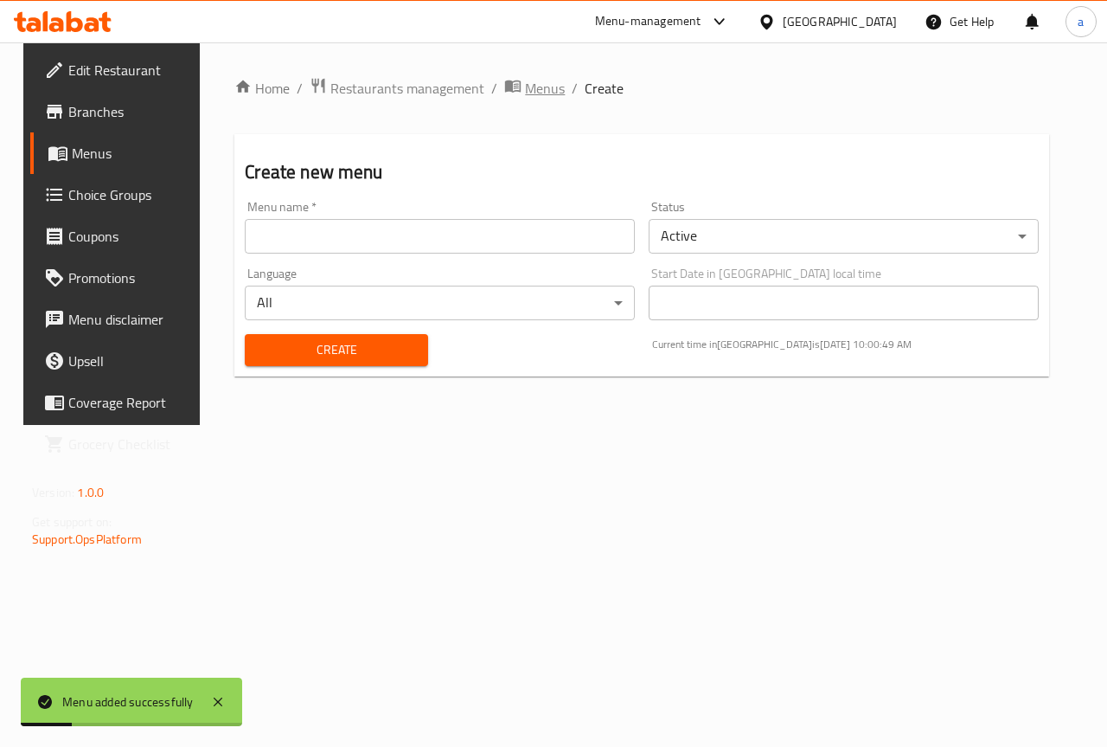
click at [525, 87] on span "Menus" at bounding box center [545, 88] width 40 height 21
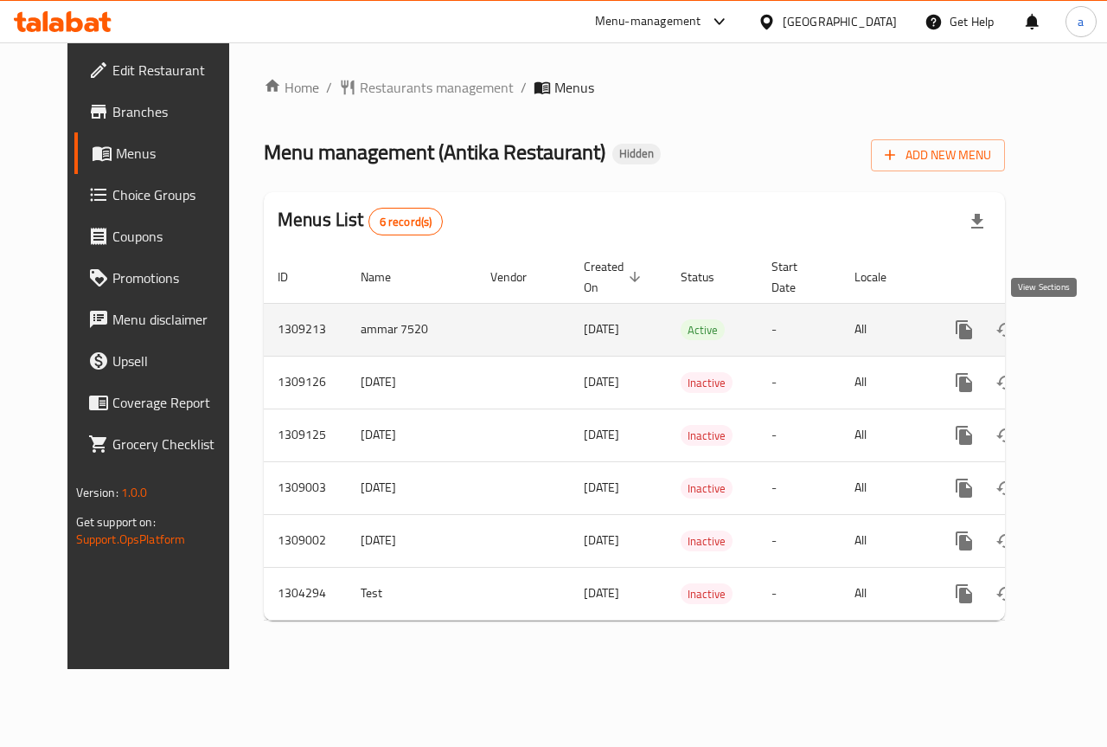
click at [1068, 329] on link "enhanced table" at bounding box center [1089, 330] width 42 height 42
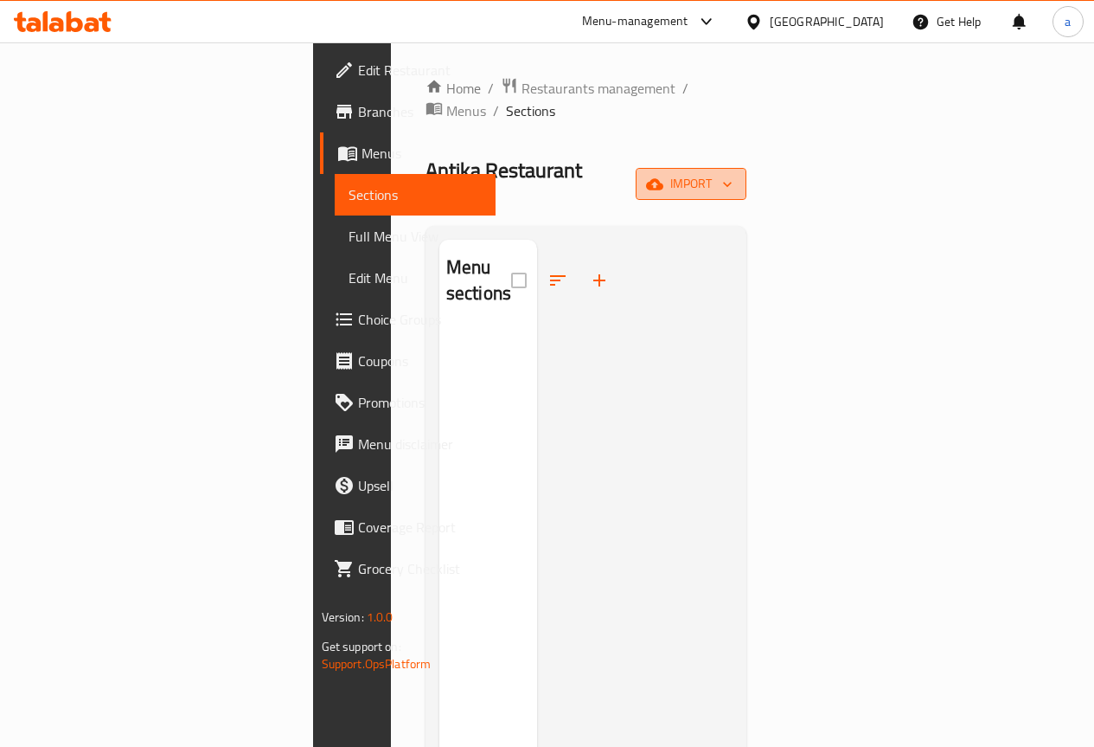
click at [733, 173] on span "import" at bounding box center [691, 184] width 83 height 22
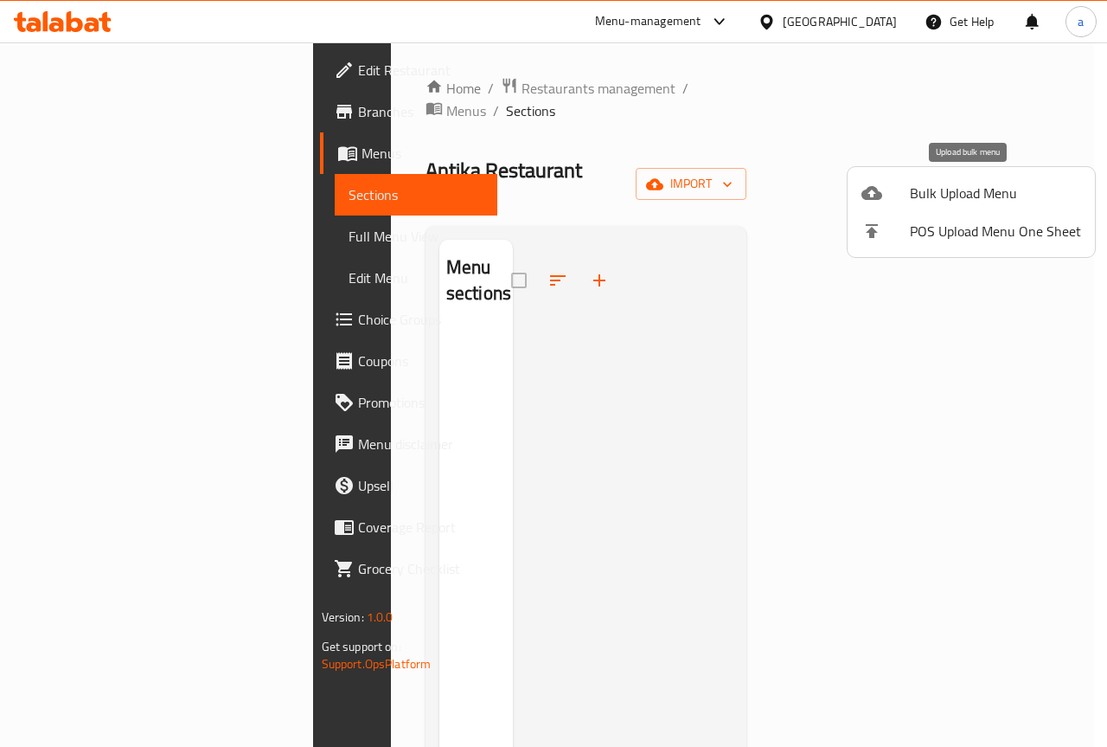
click at [938, 200] on span "Bulk Upload Menu" at bounding box center [995, 193] width 171 height 21
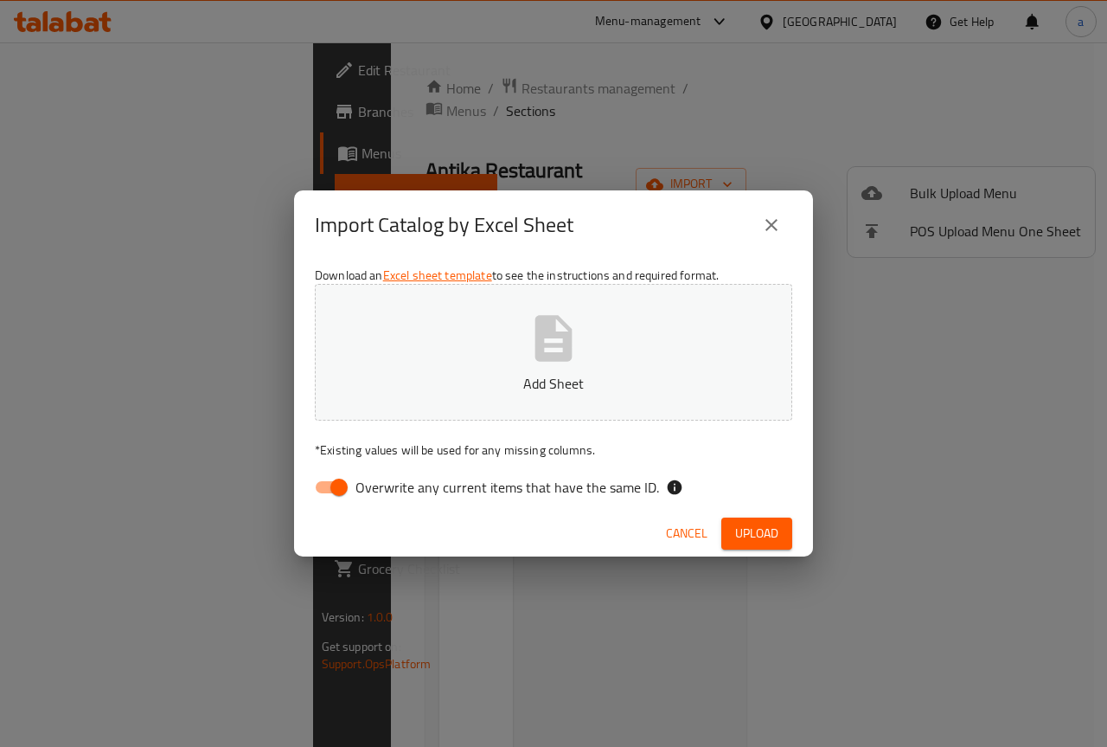
click at [331, 486] on input "Overwrite any current items that have the same ID." at bounding box center [339, 487] width 99 height 33
checkbox input "false"
click at [565, 336] on icon "button" at bounding box center [553, 338] width 37 height 46
click at [778, 531] on span "Upload" at bounding box center [756, 533] width 43 height 22
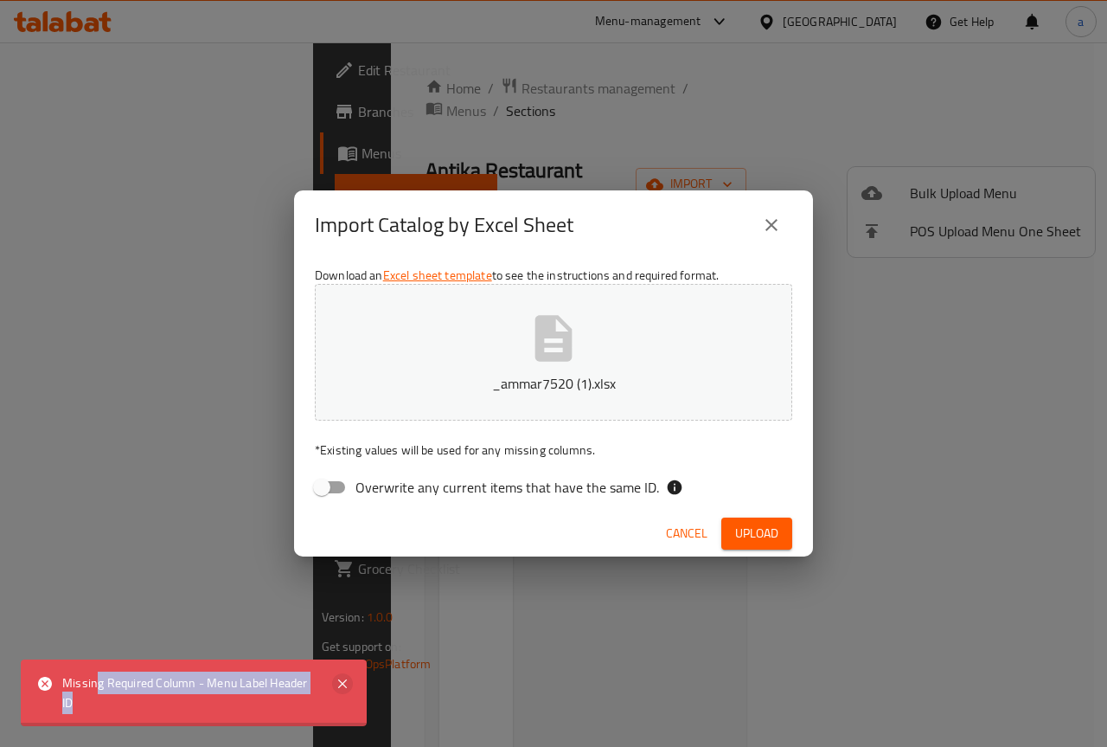
drag, startPoint x: 98, startPoint y: 681, endPoint x: 335, endPoint y: 686, distance: 237.1
click at [335, 686] on div "Missing Required Column - Menu Label Header ID" at bounding box center [194, 692] width 346 height 67
click at [503, 621] on div "Import Catalog by Excel Sheet Download an Excel sheet template to see the instr…" at bounding box center [553, 373] width 1107 height 747
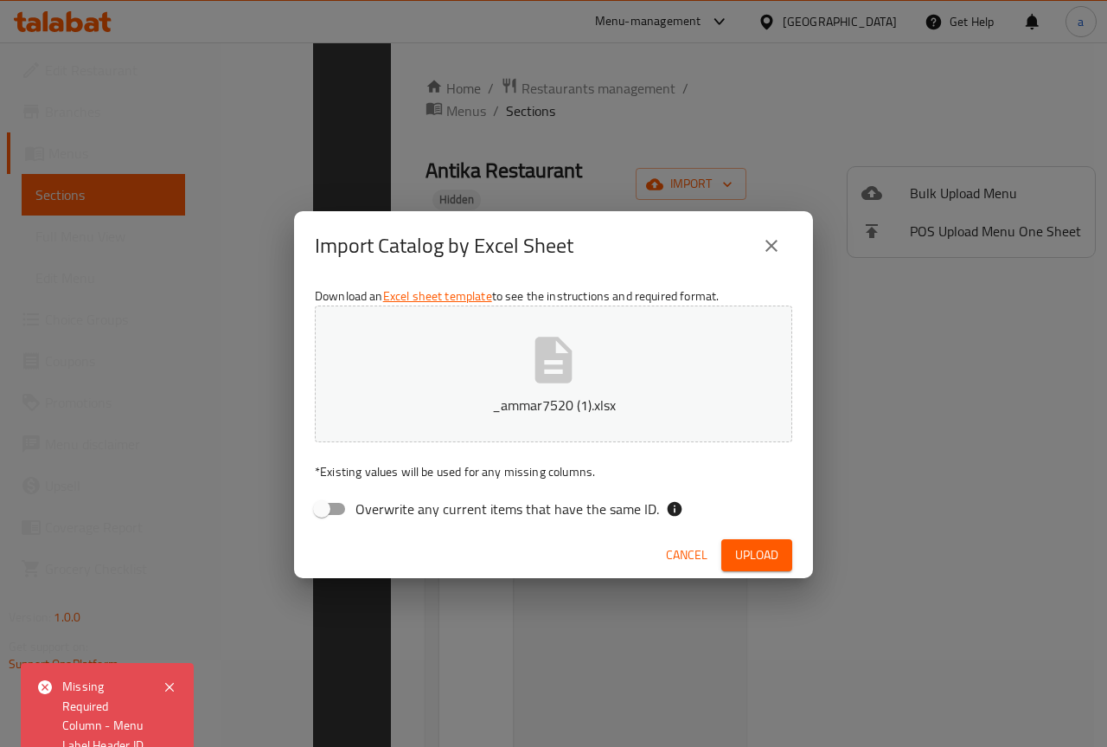
scroll to position [242, 0]
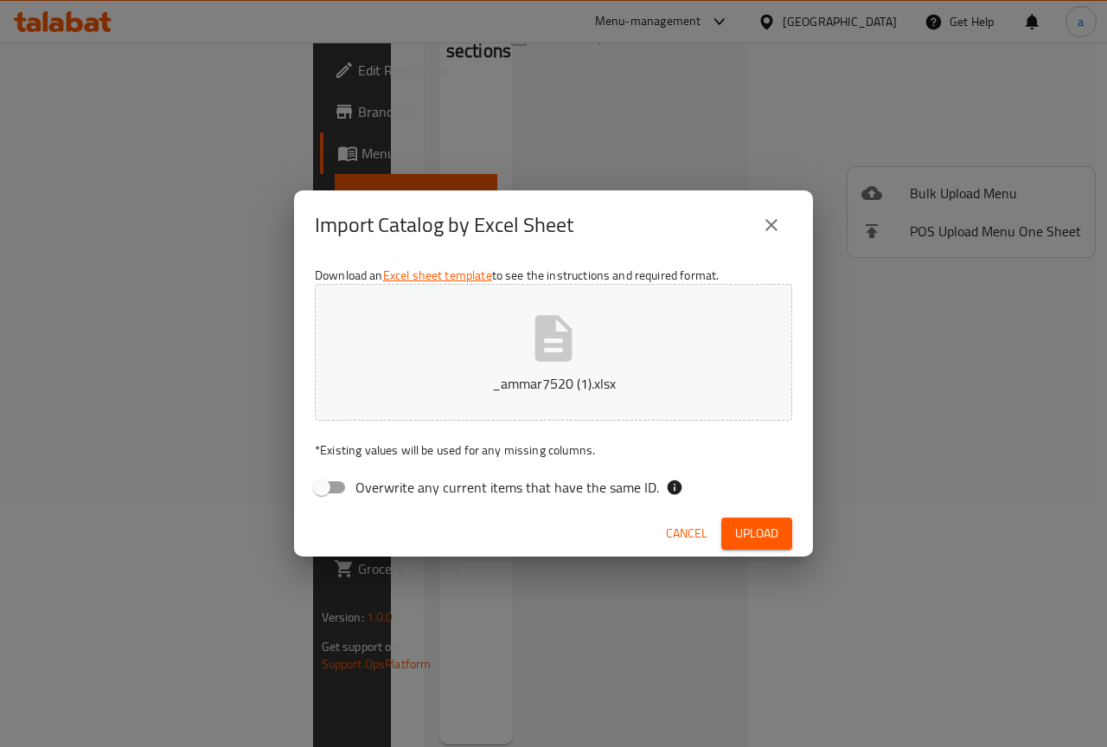
click at [751, 523] on span "Upload" at bounding box center [756, 533] width 43 height 22
click at [767, 218] on icon "close" at bounding box center [771, 225] width 21 height 21
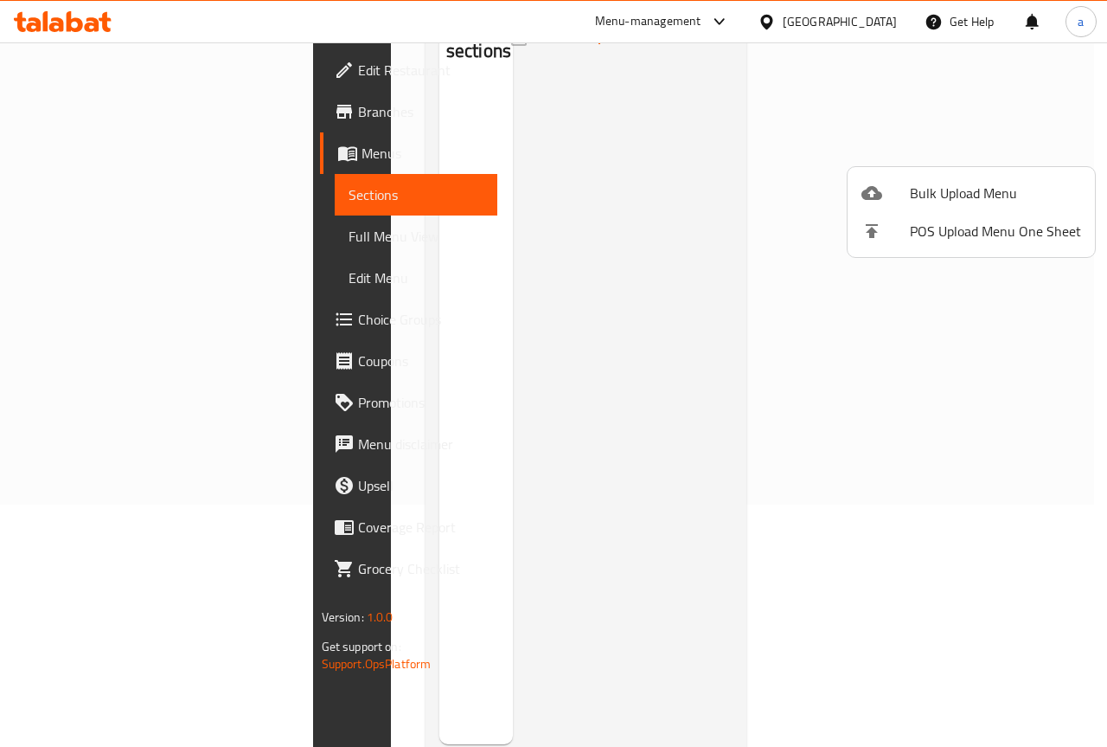
click at [80, 147] on div at bounding box center [553, 373] width 1107 height 747
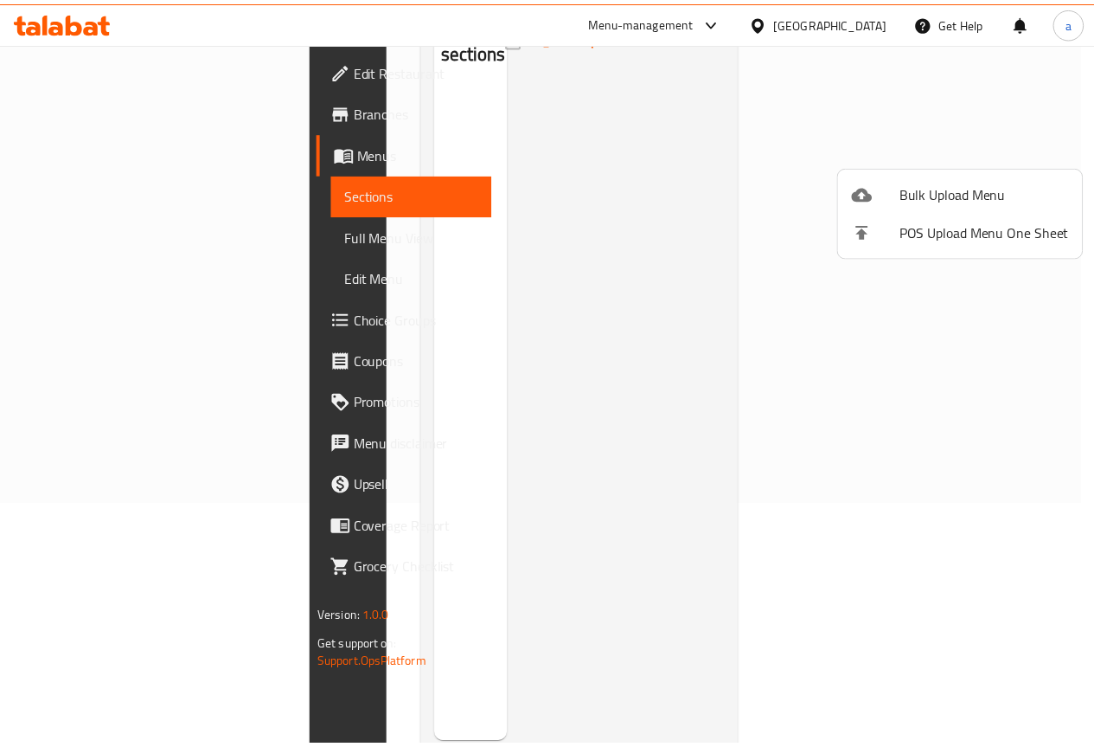
scroll to position [0, 0]
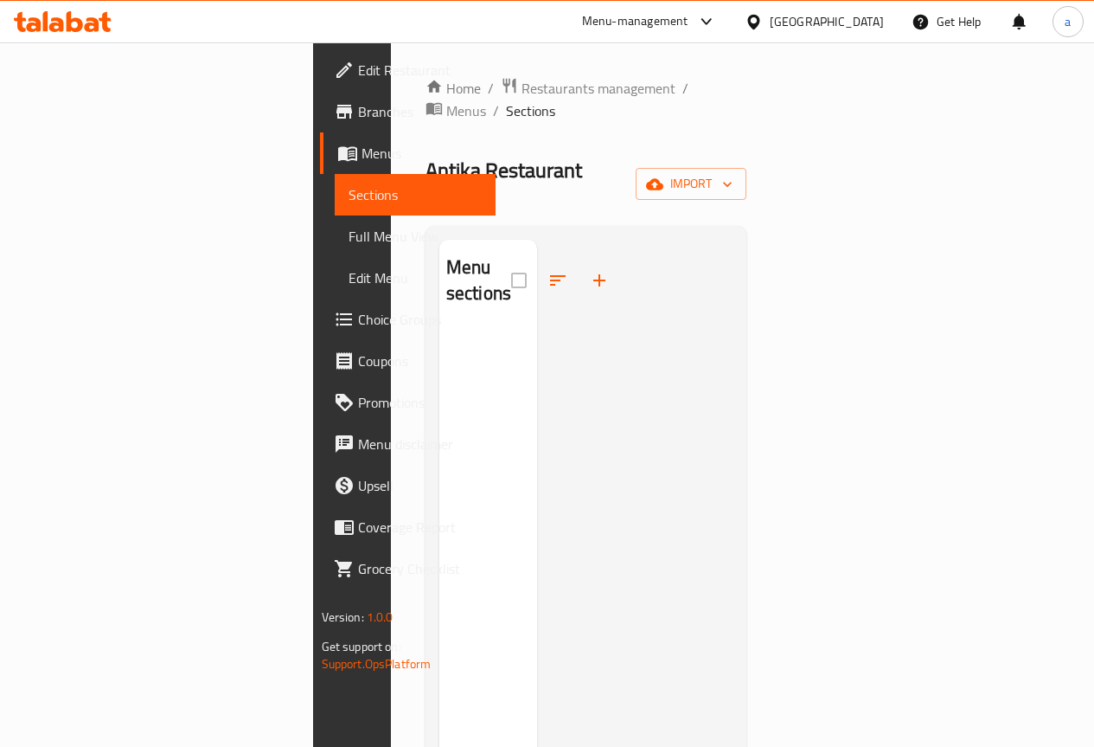
click at [362, 147] on span "Menus" at bounding box center [422, 153] width 120 height 21
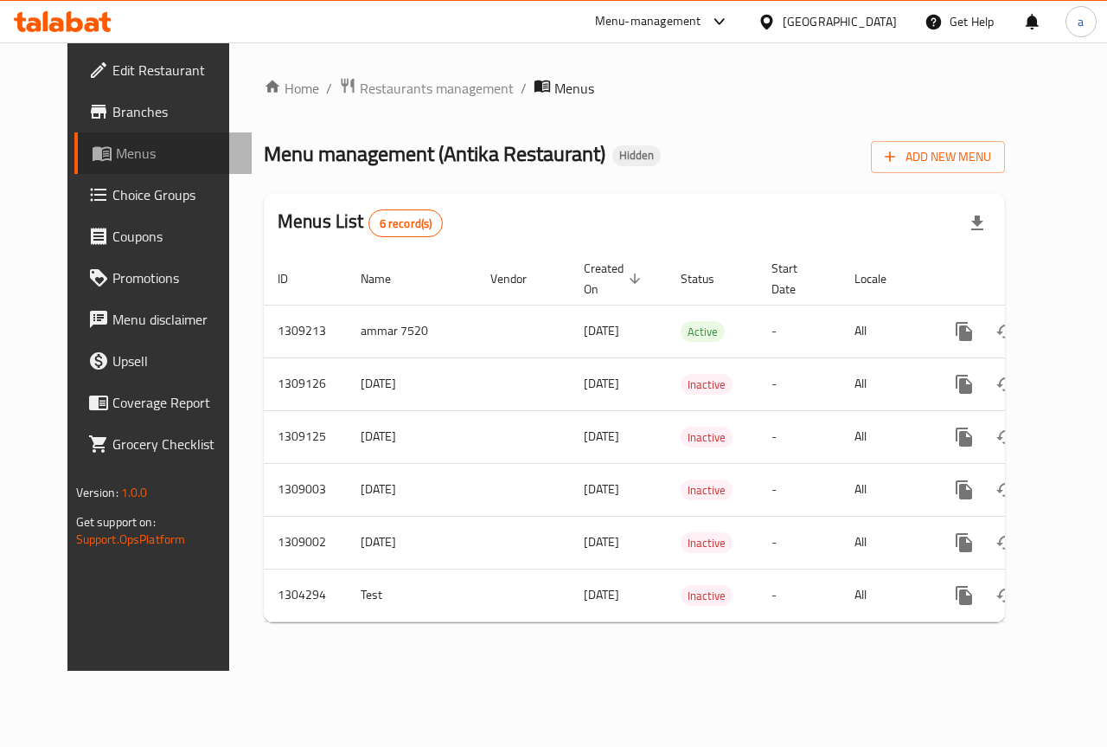
click at [116, 147] on span "Menus" at bounding box center [177, 153] width 123 height 21
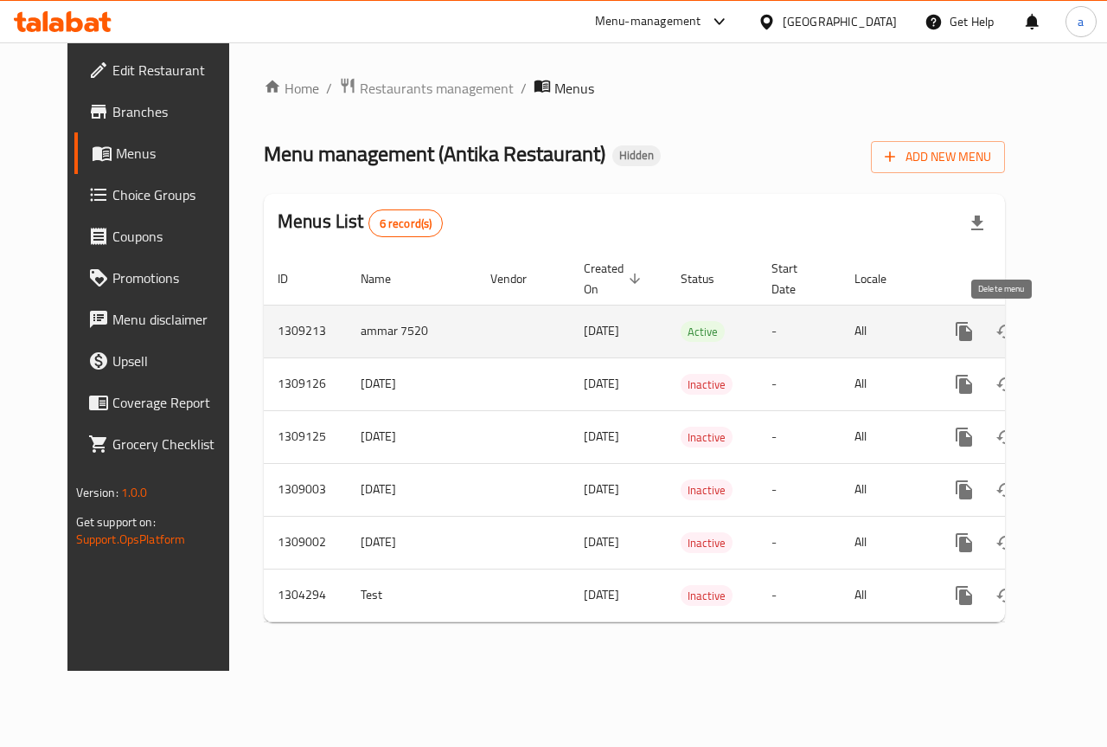
click at [1041, 332] on icon "enhanced table" at bounding box center [1047, 332] width 12 height 16
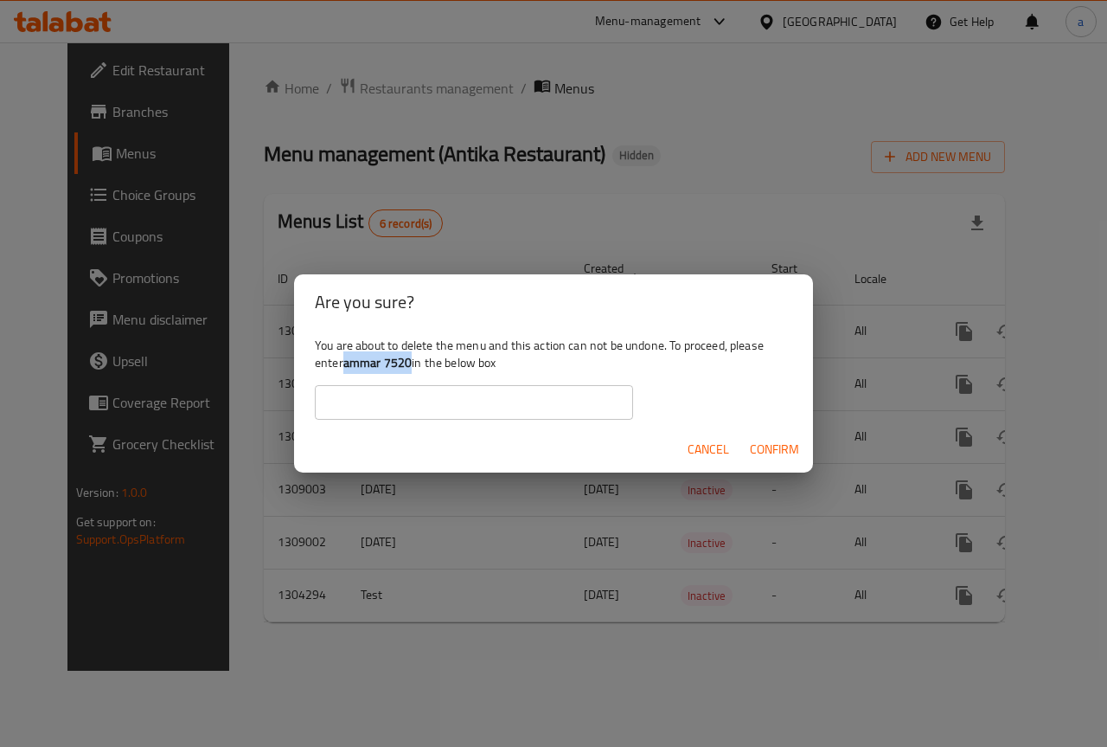
drag, startPoint x: 347, startPoint y: 363, endPoint x: 413, endPoint y: 364, distance: 66.6
click at [413, 364] on div "You are about to delete the menu and this action can not be undone. To proceed,…" at bounding box center [553, 378] width 519 height 97
copy b "ammar 7520"
click at [426, 407] on input "text" at bounding box center [474, 402] width 318 height 35
paste input "ammar 7520"
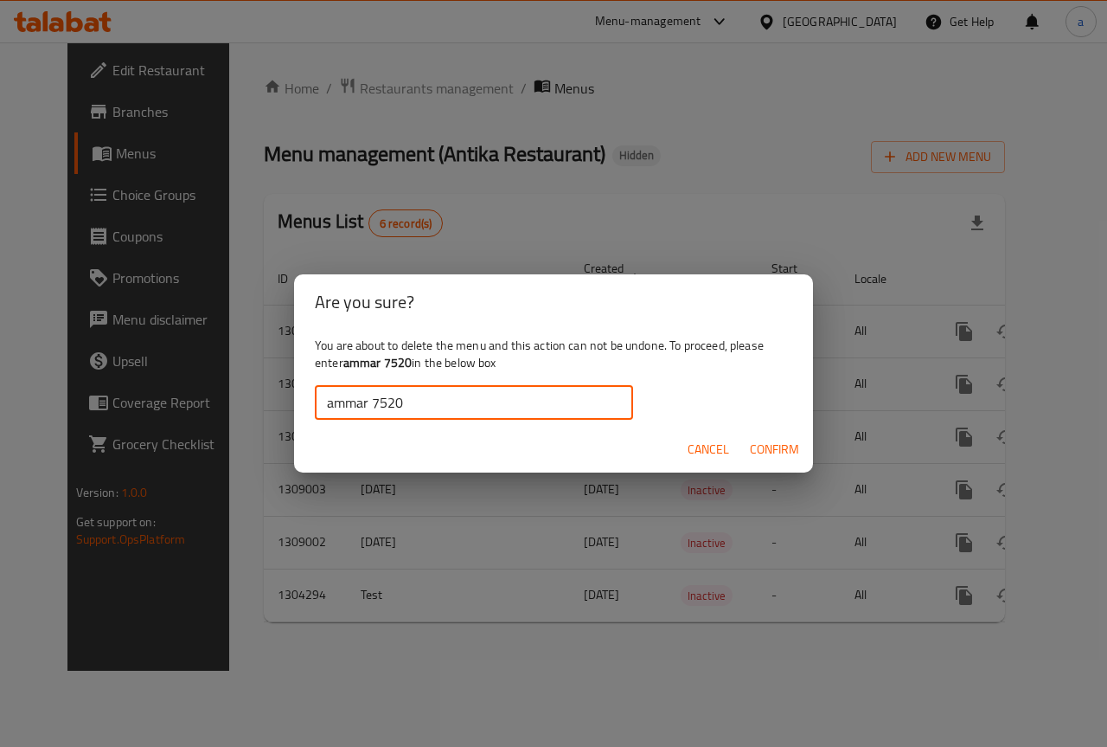
type input "ammar 7520"
click at [753, 443] on span "Confirm" at bounding box center [774, 450] width 49 height 22
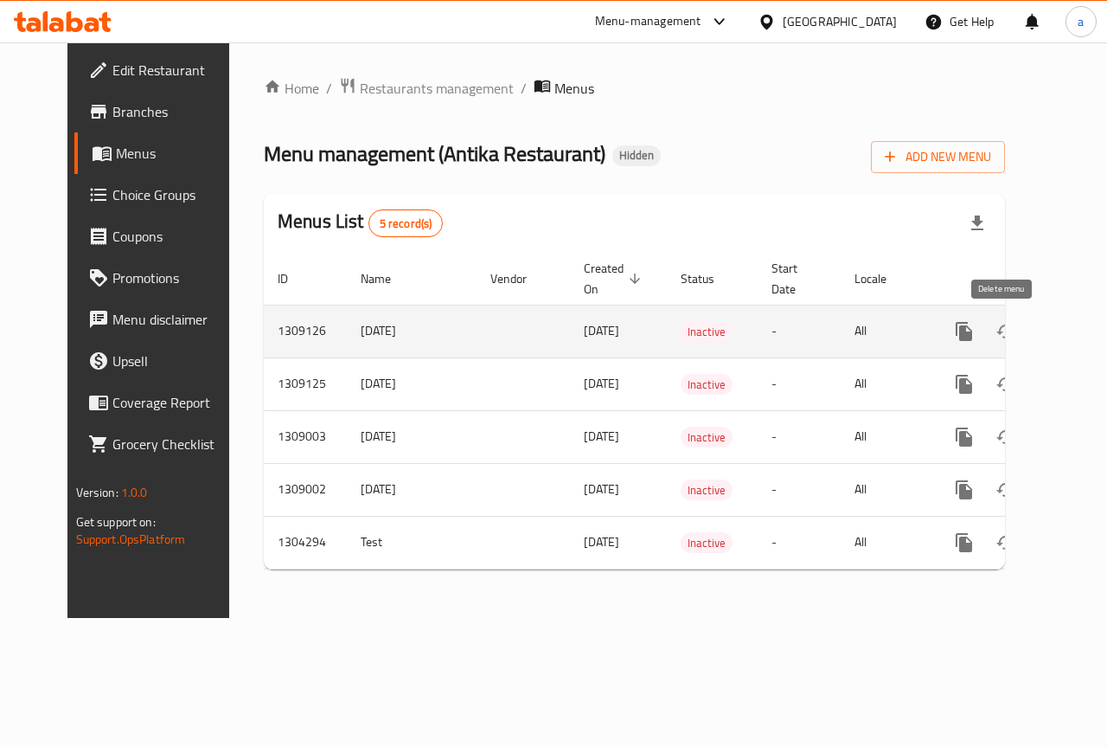
click at [1041, 335] on icon "enhanced table" at bounding box center [1047, 332] width 12 height 16
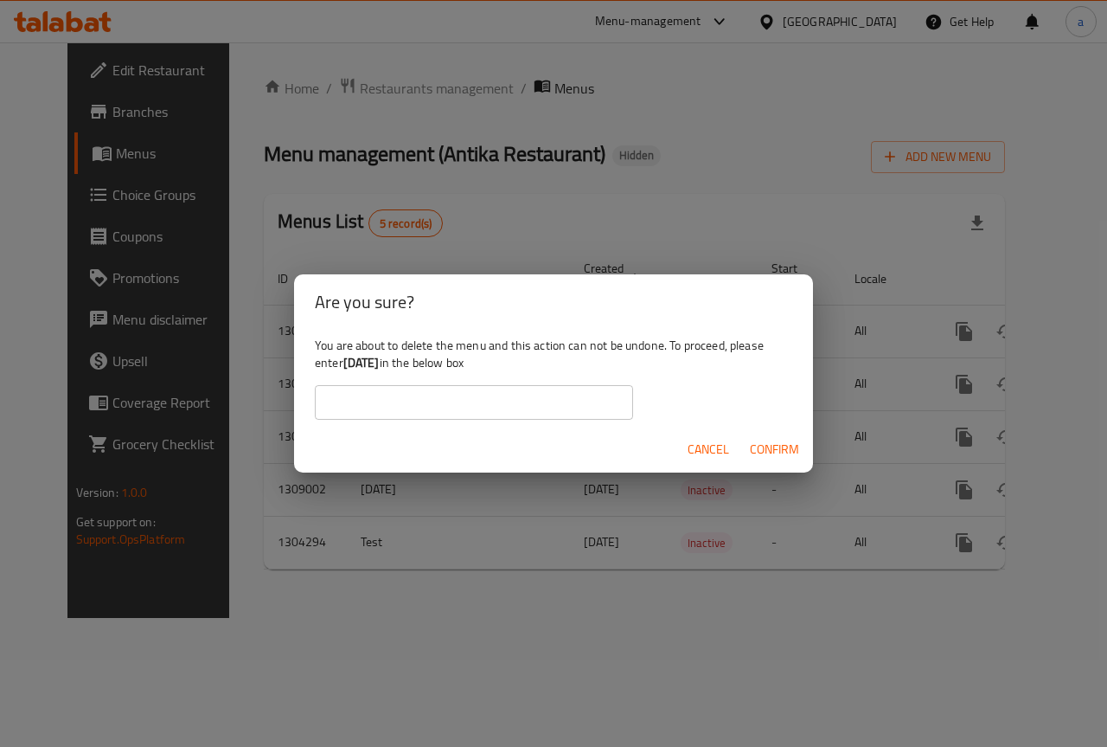
click at [361, 361] on b "[DATE]" at bounding box center [361, 362] width 36 height 22
click at [362, 361] on b "[DATE]" at bounding box center [361, 362] width 36 height 22
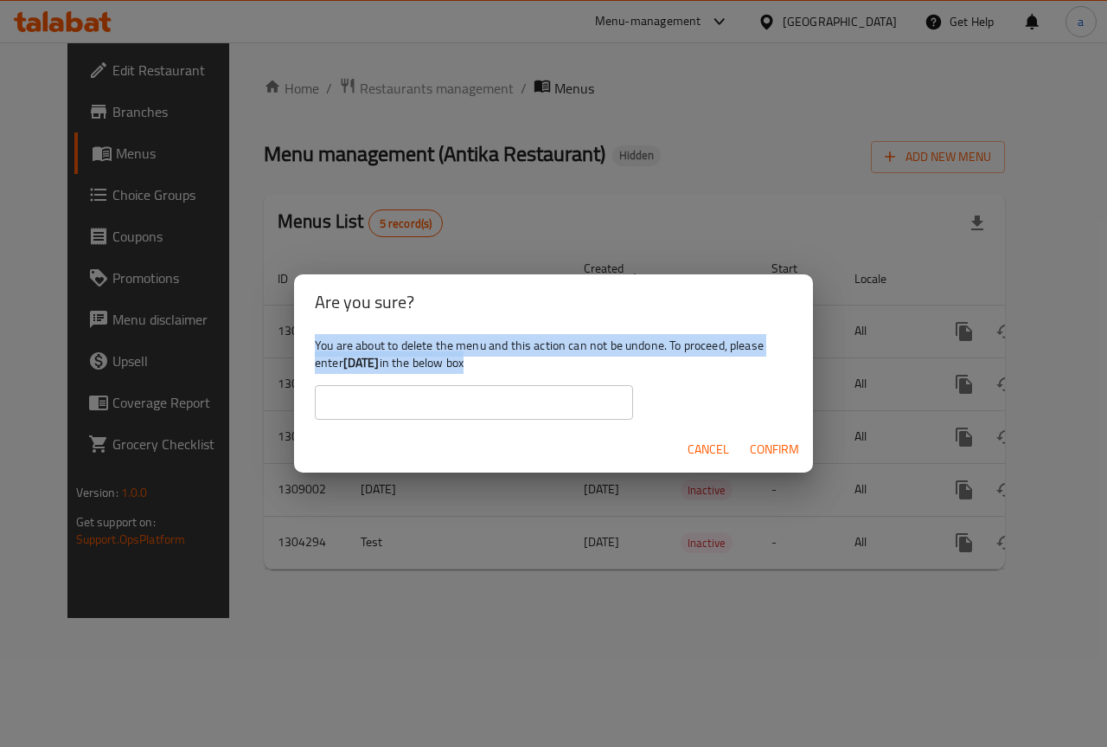
click at [362, 361] on b "[DATE]" at bounding box center [361, 362] width 36 height 22
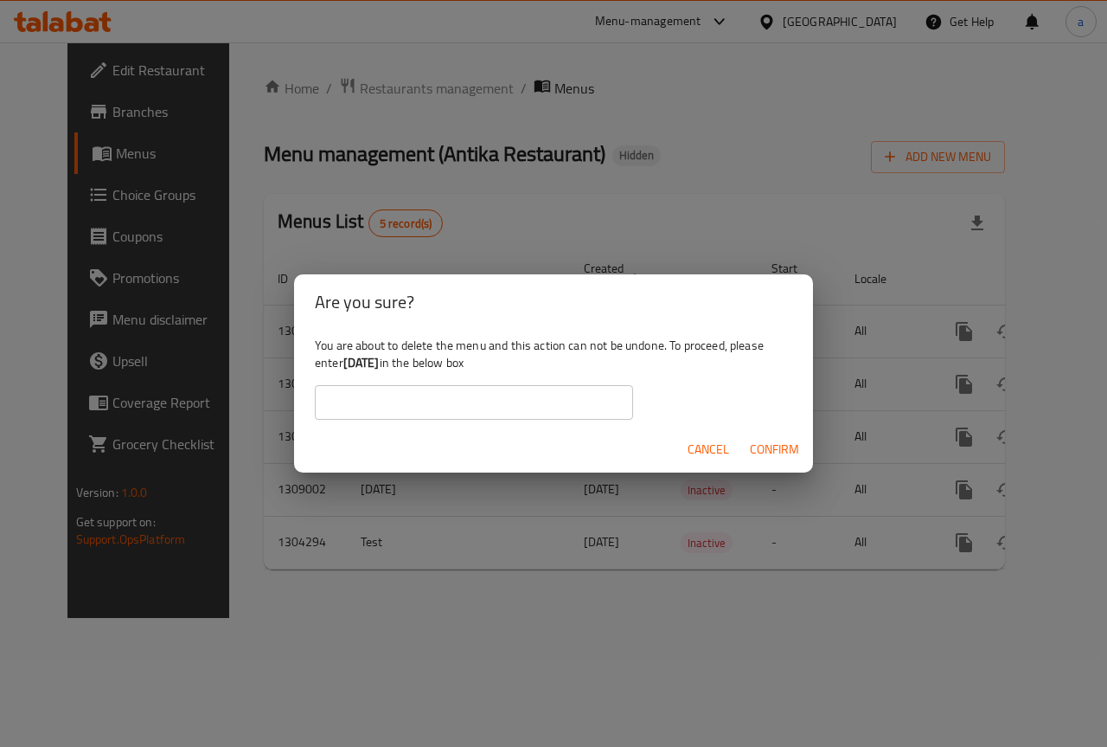
drag, startPoint x: 348, startPoint y: 364, endPoint x: 397, endPoint y: 367, distance: 49.4
click at [397, 367] on div "You are about to delete the menu and this action can not be undone. To proceed,…" at bounding box center [553, 378] width 519 height 97
copy b "[DATE]"
click at [416, 403] on input "text" at bounding box center [474, 402] width 318 height 35
paste input "[DATE]"
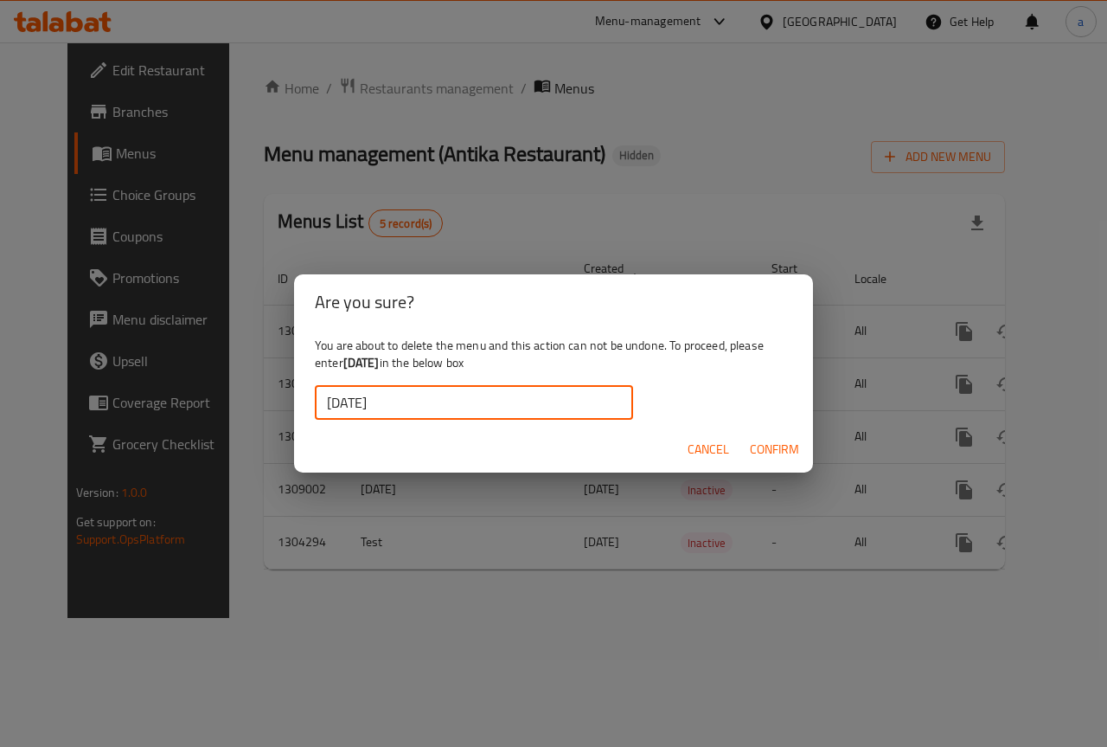
type input "[DATE]"
click at [783, 452] on span "Confirm" at bounding box center [774, 450] width 49 height 22
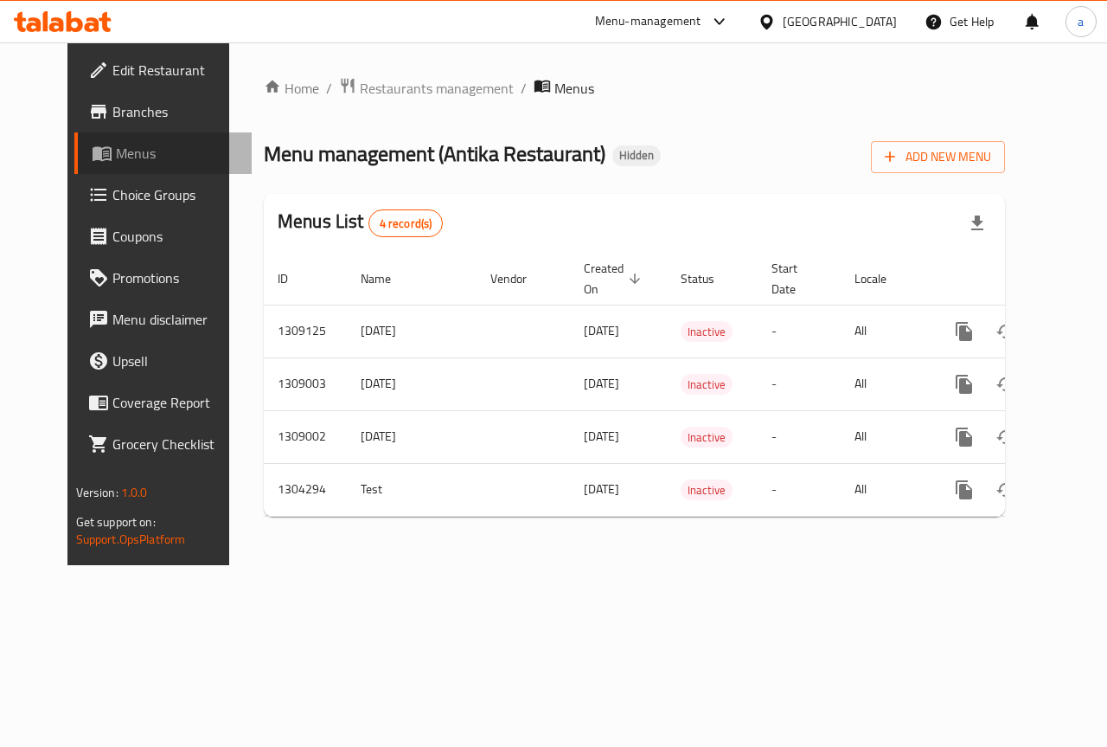
click at [90, 171] on link "Menus" at bounding box center [163, 153] width 178 height 42
click at [112, 205] on span "Choice Groups" at bounding box center [175, 194] width 126 height 21
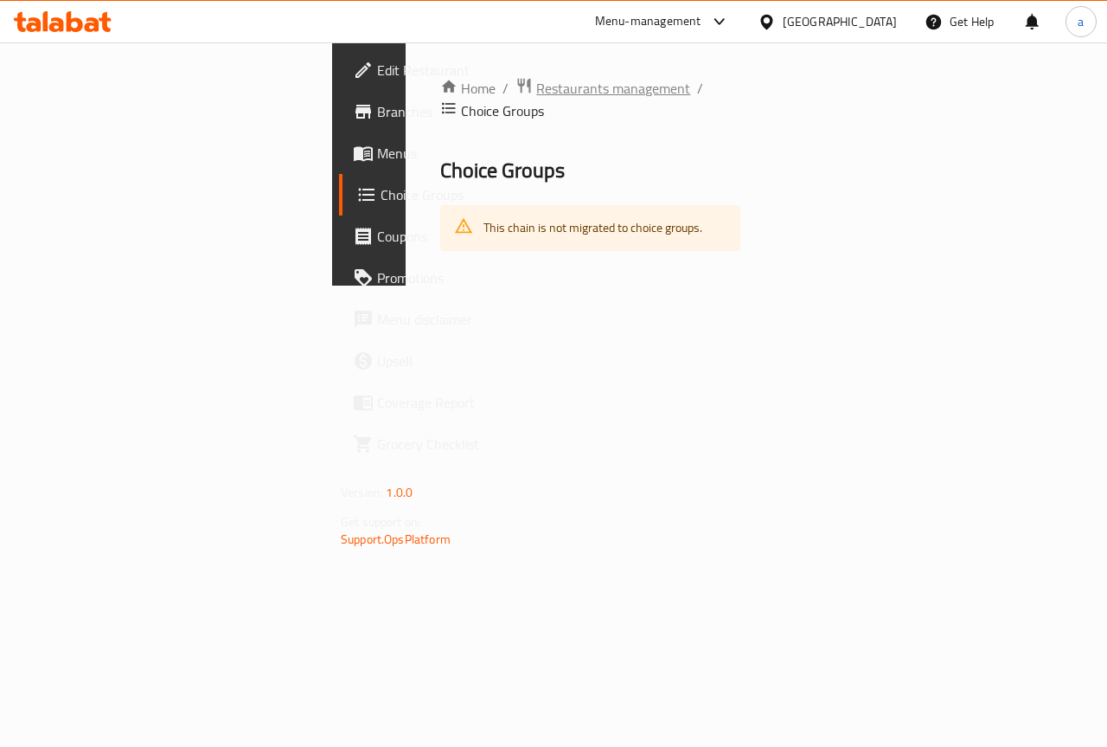
click at [536, 90] on span "Restaurants management" at bounding box center [613, 88] width 154 height 21
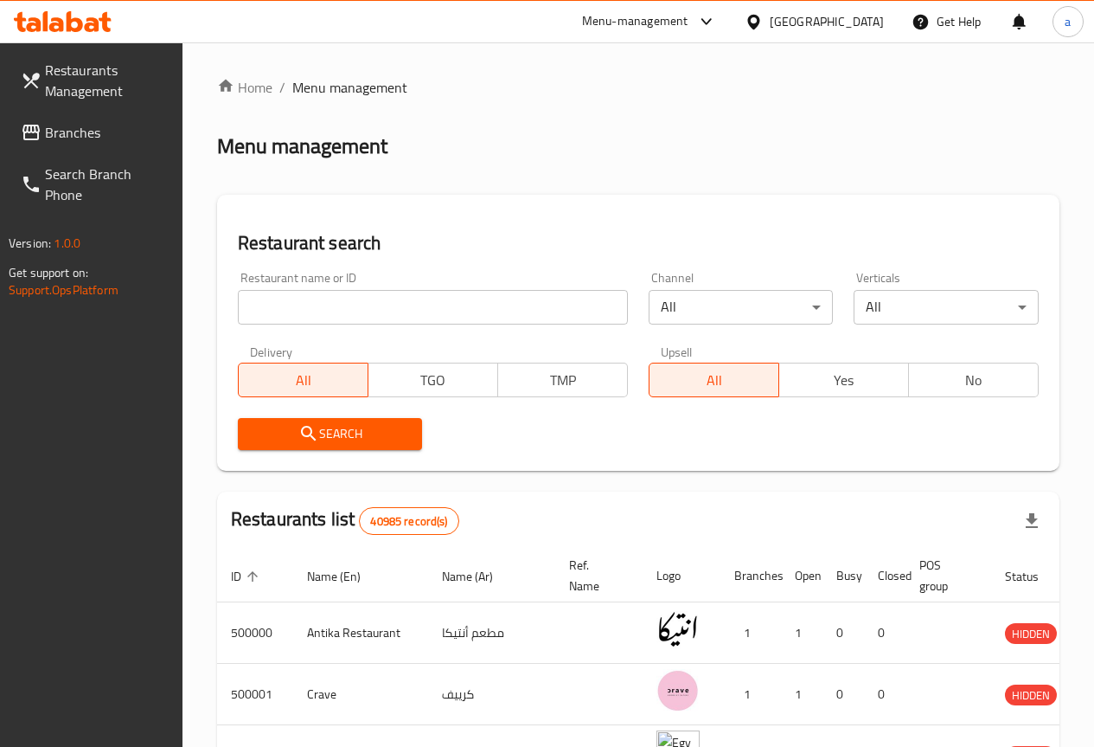
click at [144, 138] on span "Branches" at bounding box center [107, 132] width 124 height 21
